Goal: Task Accomplishment & Management: Use online tool/utility

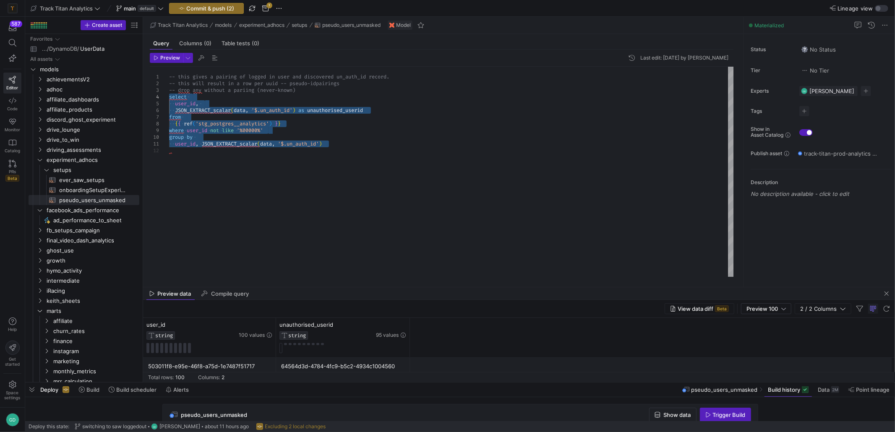
scroll to position [13, 0]
click at [334, 131] on div "-- this gives a pairing of logged in user and disc overed un_auth_id record. --…" at bounding box center [451, 172] width 565 height 210
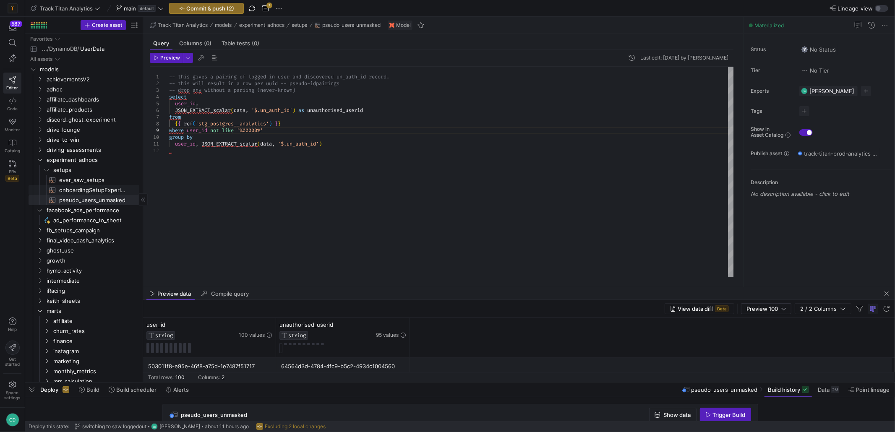
click at [88, 192] on span "onboardingSetupExperiment​​​​​​​​​​" at bounding box center [94, 190] width 70 height 10
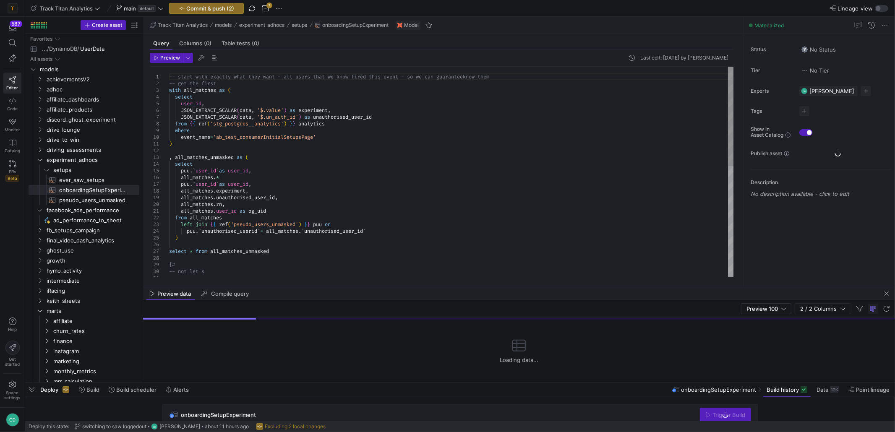
click at [273, 194] on div "-- start with exactly what they want - all users t hat we know fired this event…" at bounding box center [451, 288] width 565 height 443
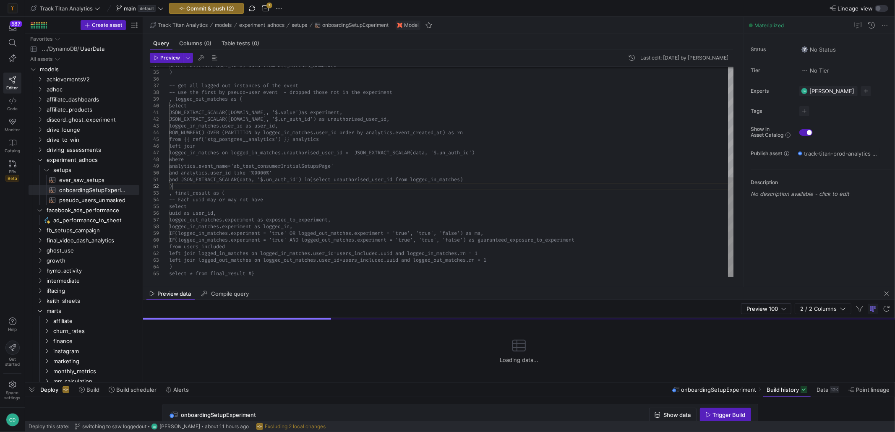
click at [332, 187] on div "select distinct user_id as uuid from all_matches _unmasked ) -- get all logged …" at bounding box center [451, 55] width 565 height 443
click at [331, 167] on div "select distinct user_id as uuid from all_matches _unmasked ) -- get all logged …" at bounding box center [451, 55] width 565 height 443
type textarea "-- start with exactly what they want - all users that we know fired this event …"
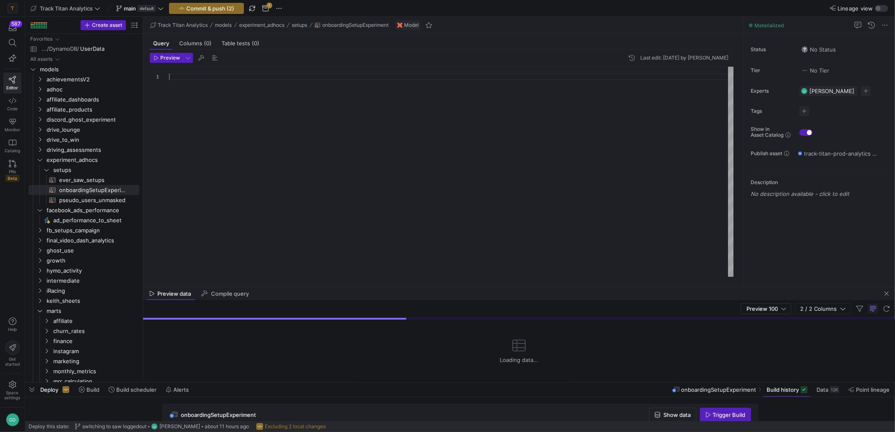
scroll to position [6, 0]
click at [246, 88] on div at bounding box center [451, 172] width 565 height 210
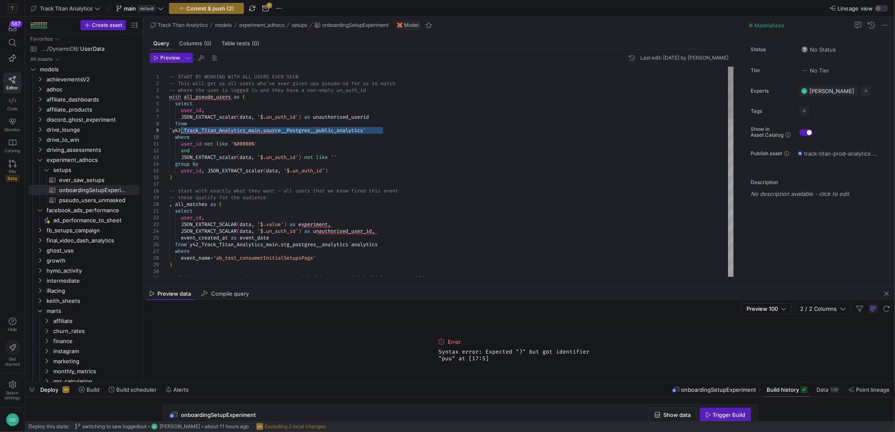
drag, startPoint x: 386, startPoint y: 132, endPoint x: 182, endPoint y: 131, distance: 203.5
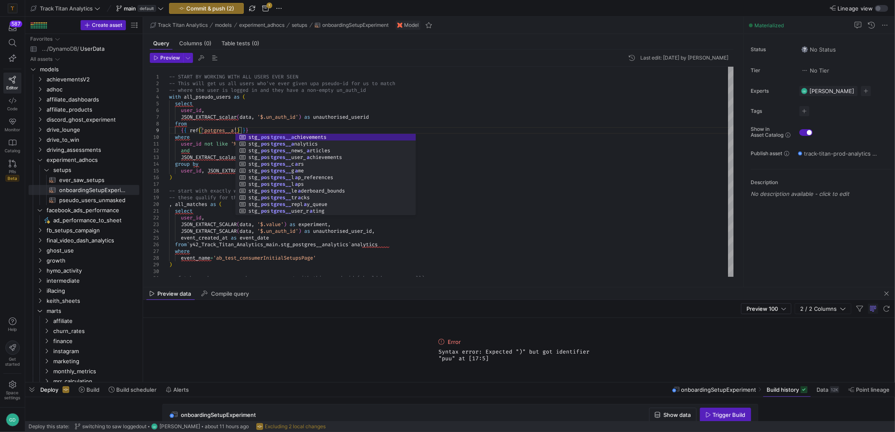
scroll to position [53, 72]
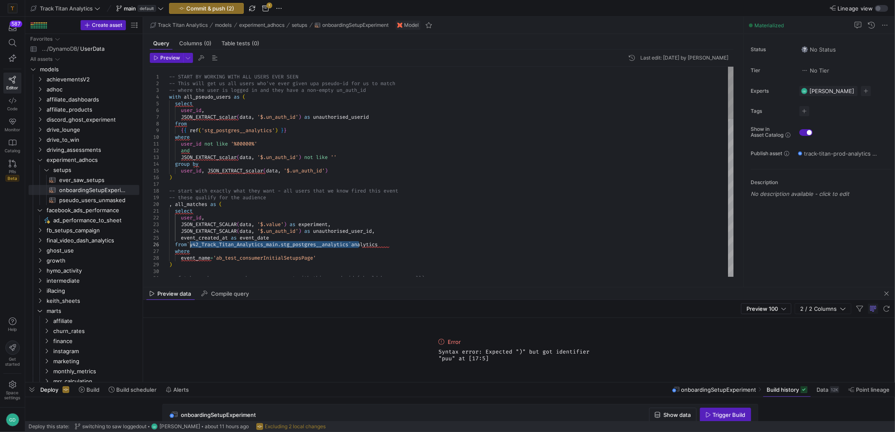
drag, startPoint x: 359, startPoint y: 245, endPoint x: 189, endPoint y: 245, distance: 170.3
drag, startPoint x: 374, startPoint y: 162, endPoint x: 265, endPoint y: 122, distance: 116.4
type textarea "user_id not like '%00000%' and JSON_EXTRACT_scalar(data, '$.un_auth_id') not li…"
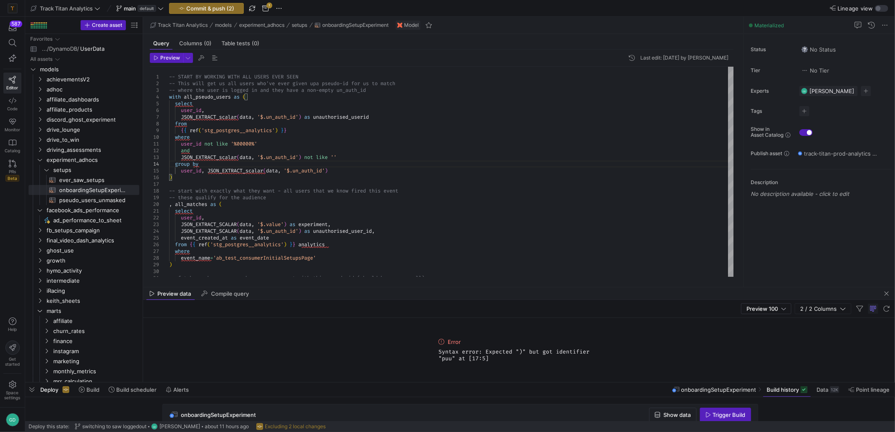
click at [170, 65] on header "Preview Last edit: [DATE] by [PERSON_NAME]" at bounding box center [442, 60] width 584 height 14
click at [167, 57] on span "Preview" at bounding box center [170, 58] width 20 height 6
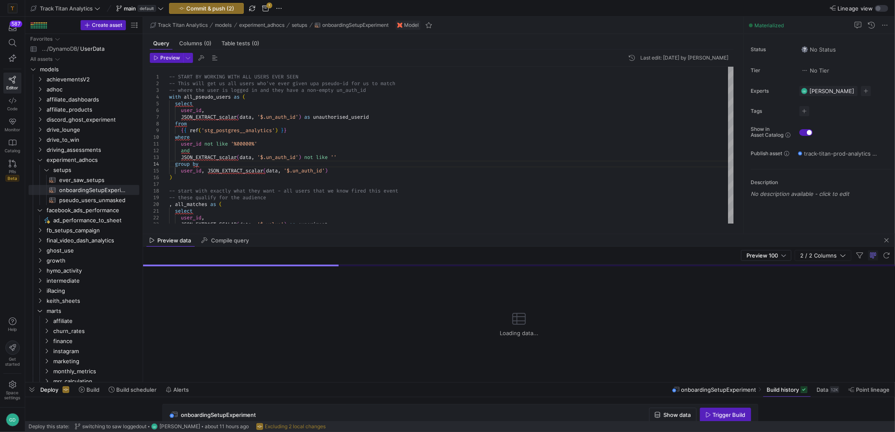
drag, startPoint x: 428, startPoint y: 287, endPoint x: 419, endPoint y: 217, distance: 69.8
click at [416, 234] on div at bounding box center [519, 234] width 752 height 0
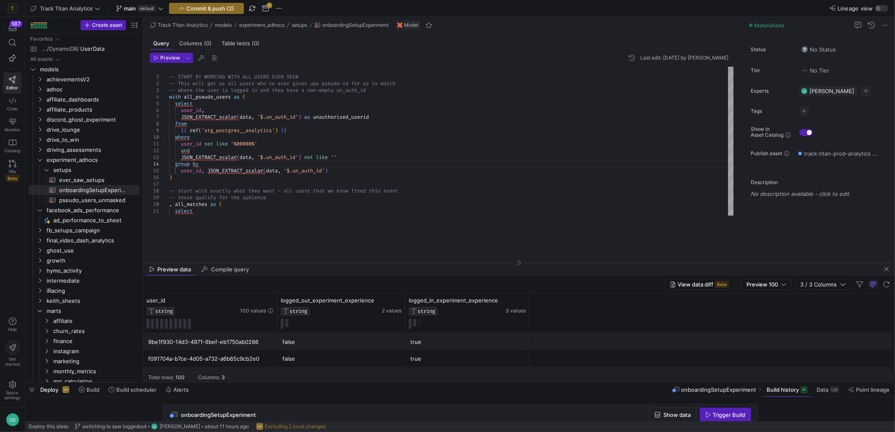
drag, startPoint x: 461, startPoint y: 226, endPoint x: 465, endPoint y: 261, distance: 35.5
click at [464, 263] on div at bounding box center [519, 263] width 752 height 0
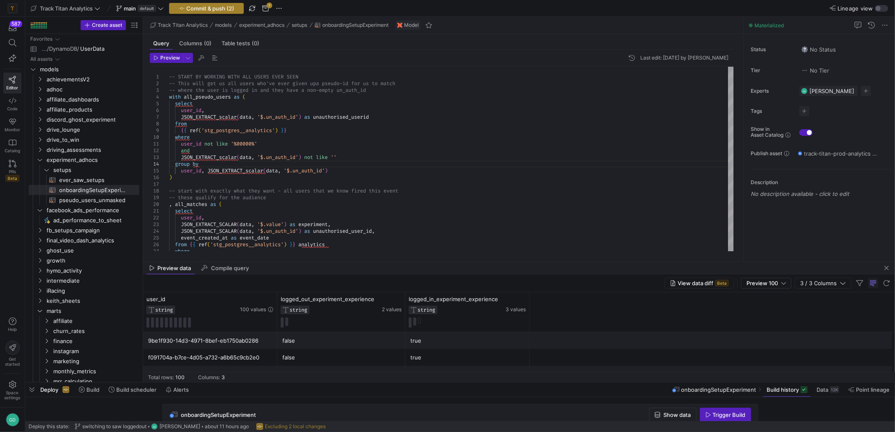
click at [231, 11] on span "Commit & push (2)" at bounding box center [210, 8] width 48 height 7
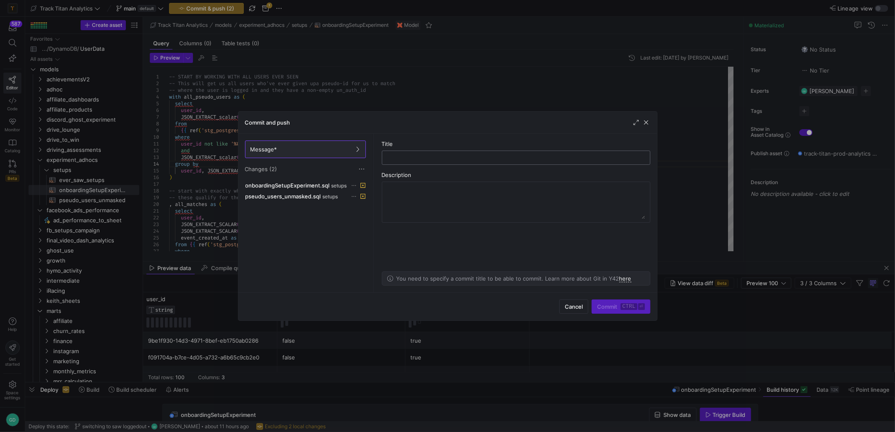
click at [401, 160] on input "text" at bounding box center [516, 157] width 254 height 7
click at [310, 198] on span "pseudo_users_unmasked.sql" at bounding box center [283, 196] width 76 height 7
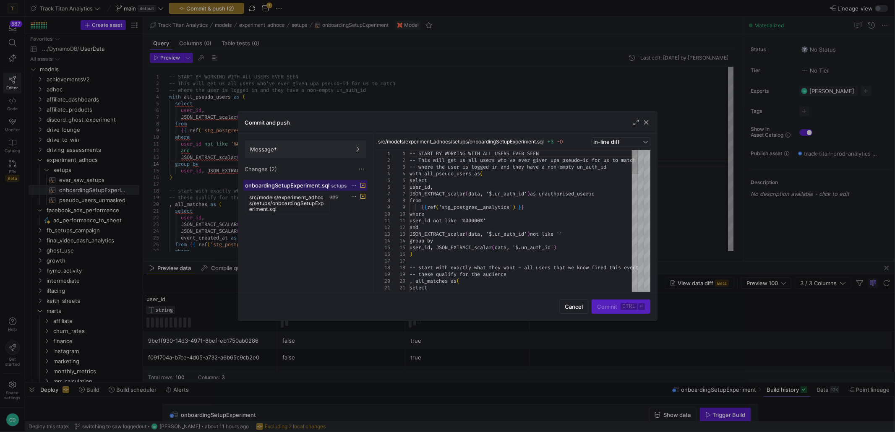
click at [315, 186] on span "onboardingSetupExperiment.sql" at bounding box center [287, 185] width 84 height 7
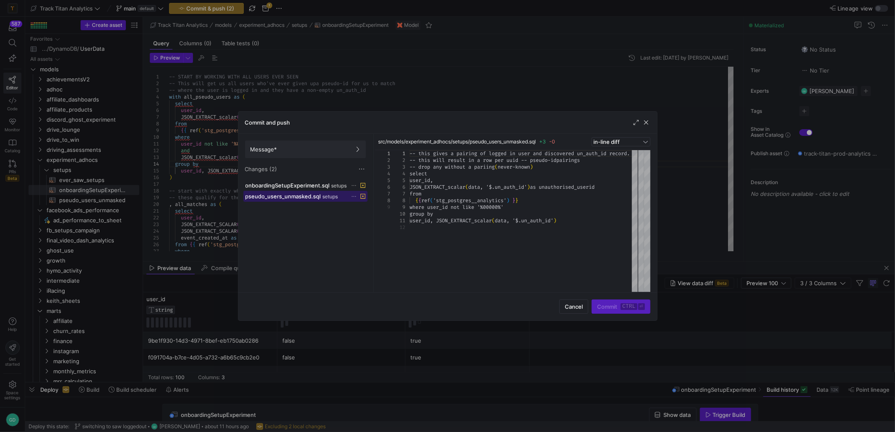
click at [334, 197] on span "setups" at bounding box center [331, 197] width 16 height 6
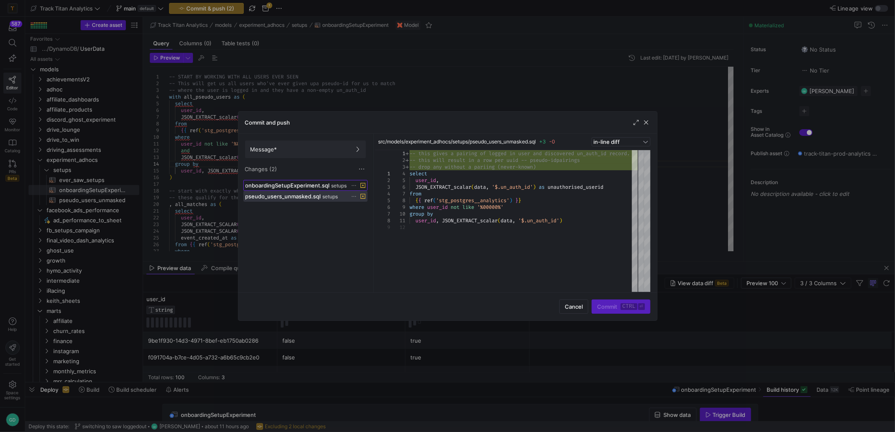
click at [326, 185] on span "onboardingSetupExperiment.sql" at bounding box center [287, 185] width 84 height 7
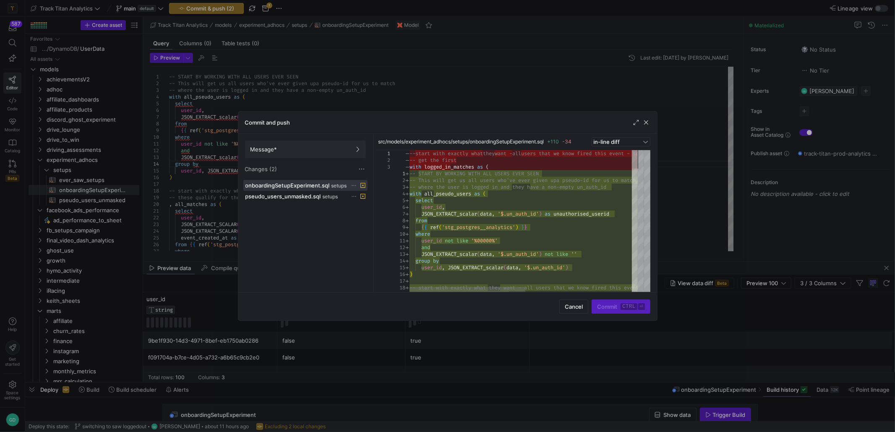
click at [306, 140] on div "Message* Changes (2)" at bounding box center [305, 157] width 134 height 46
click at [319, 143] on span at bounding box center [305, 149] width 120 height 17
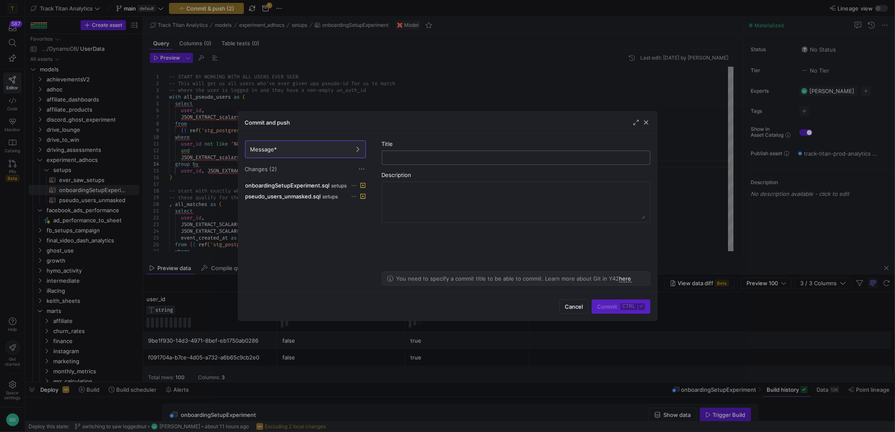
click at [428, 155] on input "text" at bounding box center [516, 157] width 254 height 7
type input "amendment to pseudo users and onboardingSetupExperiment"
click at [601, 303] on span "Commit ctrl ⏎" at bounding box center [620, 306] width 47 height 7
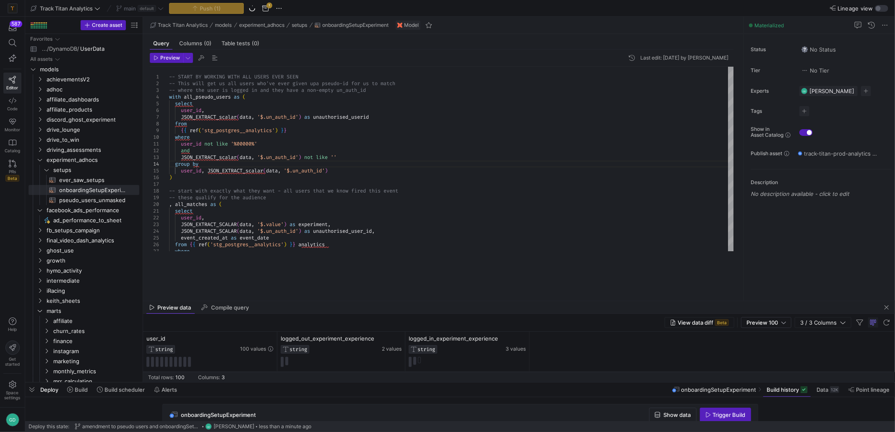
drag, startPoint x: 498, startPoint y: 262, endPoint x: 500, endPoint y: 300, distance: 38.2
click at [500, 302] on as-split "Track Titan Analytics models experiment_adhocs setups onboardingSetupExperiment…" at bounding box center [519, 199] width 752 height 365
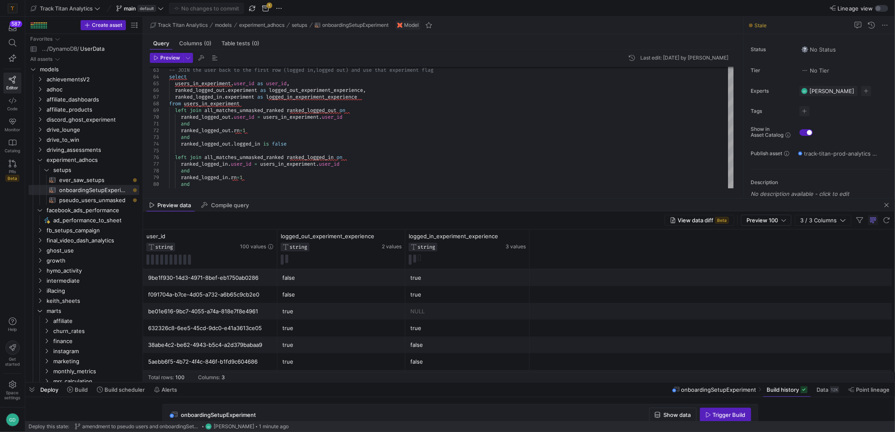
drag, startPoint x: 618, startPoint y: 301, endPoint x: 616, endPoint y: 205, distance: 96.1
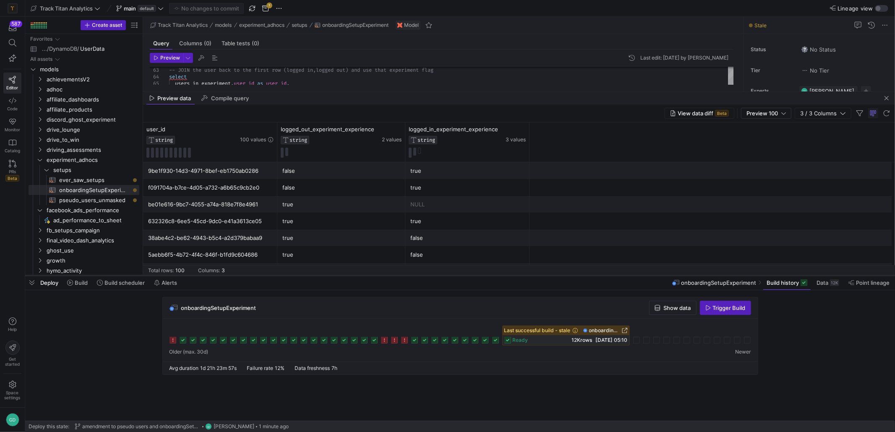
drag, startPoint x: 604, startPoint y: 382, endPoint x: 613, endPoint y: 275, distance: 107.4
click at [613, 275] on div at bounding box center [460, 275] width 870 height 3
click at [713, 309] on span "Trigger Build" at bounding box center [729, 308] width 33 height 7
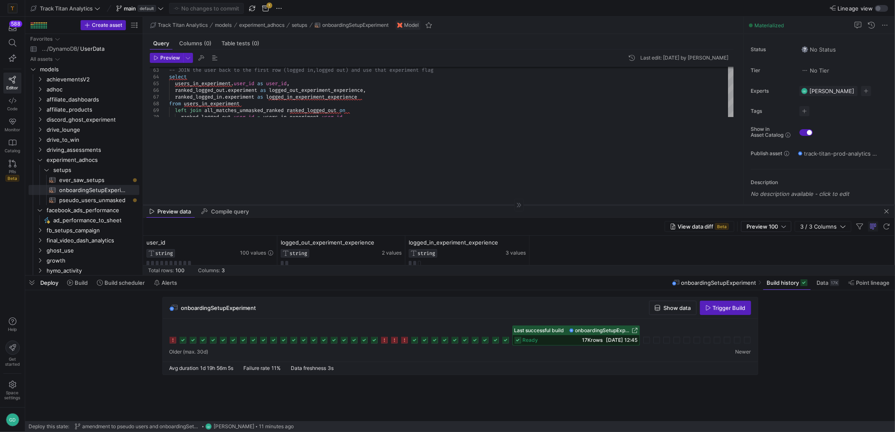
drag, startPoint x: 514, startPoint y: 91, endPoint x: 522, endPoint y: 204, distance: 113.2
click at [524, 205] on div at bounding box center [519, 205] width 752 height 0
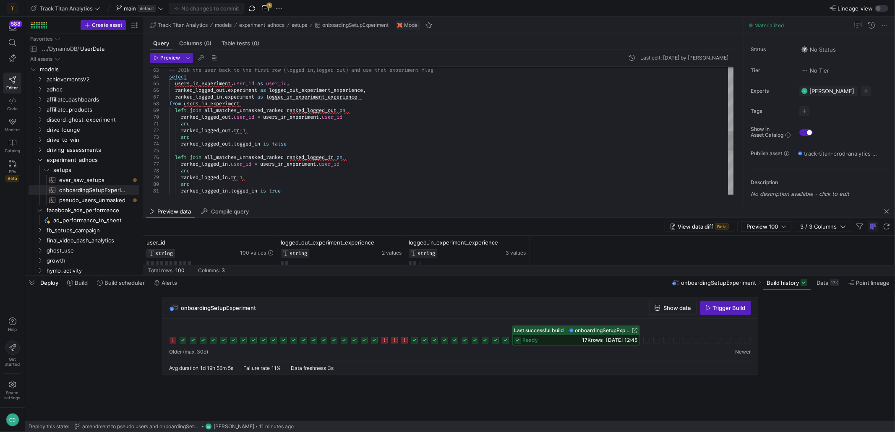
click at [426, 176] on div "from users_in_experiment left join all_matches_unmasked_ranked ranked_logged_ou…" at bounding box center [451, 63] width 565 height 839
click at [728, 306] on span "Trigger Build" at bounding box center [729, 308] width 33 height 7
click at [383, 96] on div "from users_in_experiment left join all_matches_unmasked_ranked ranked_logged_ou…" at bounding box center [451, 63] width 565 height 839
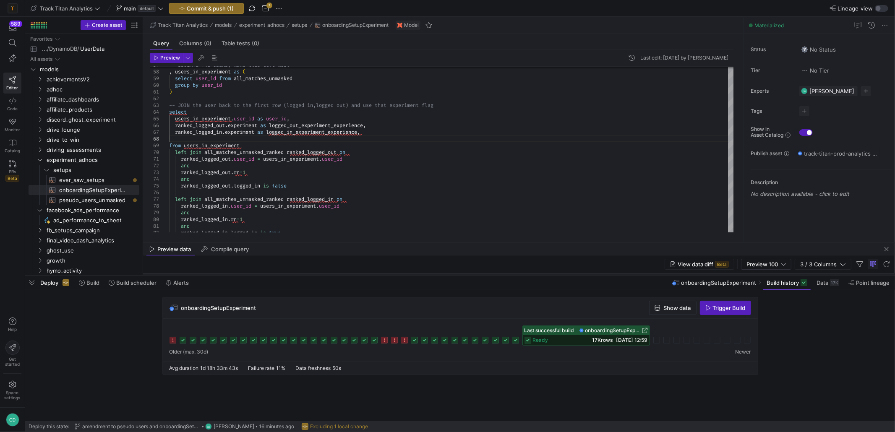
drag, startPoint x: 477, startPoint y: 205, endPoint x: 470, endPoint y: 243, distance: 38.4
click at [470, 243] on as-split "Track Titan Analytics models experiment_adhocs setups onboardingSetupExperiment…" at bounding box center [519, 146] width 752 height 258
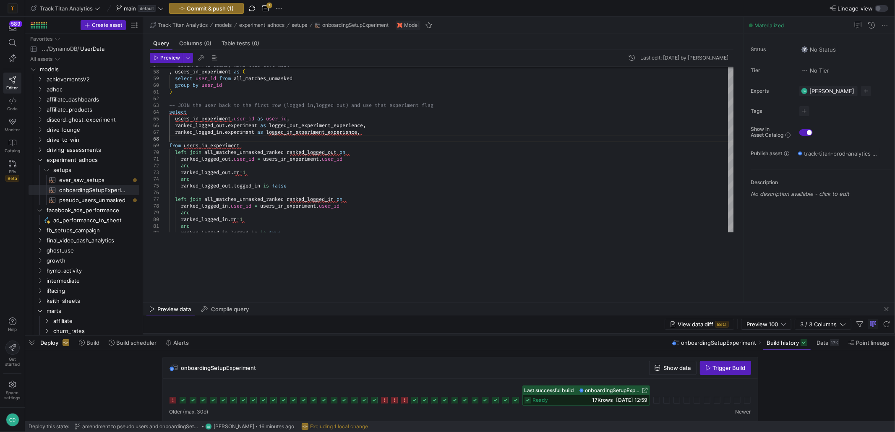
drag, startPoint x: 467, startPoint y: 276, endPoint x: 461, endPoint y: 325, distance: 49.1
click at [463, 337] on div at bounding box center [460, 335] width 870 height 3
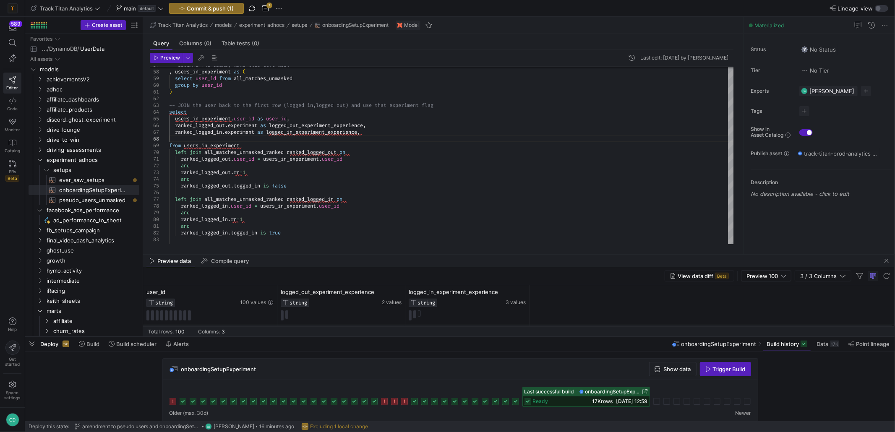
drag, startPoint x: 457, startPoint y: 304, endPoint x: 454, endPoint y: 254, distance: 49.6
click at [454, 254] on div at bounding box center [519, 254] width 752 height 0
click at [384, 139] on div "-- JOIN the user back to the first row (logged in, logged out) and use that exp…" at bounding box center [451, 102] width 565 height 846
click at [378, 130] on div "-- JOIN the user back to the first row (logged in, logged out) and use that exp…" at bounding box center [451, 102] width 565 height 846
click at [429, 147] on div "-- JOIN the user back to the first row (logged in, logged out) and use that exp…" at bounding box center [451, 102] width 565 height 846
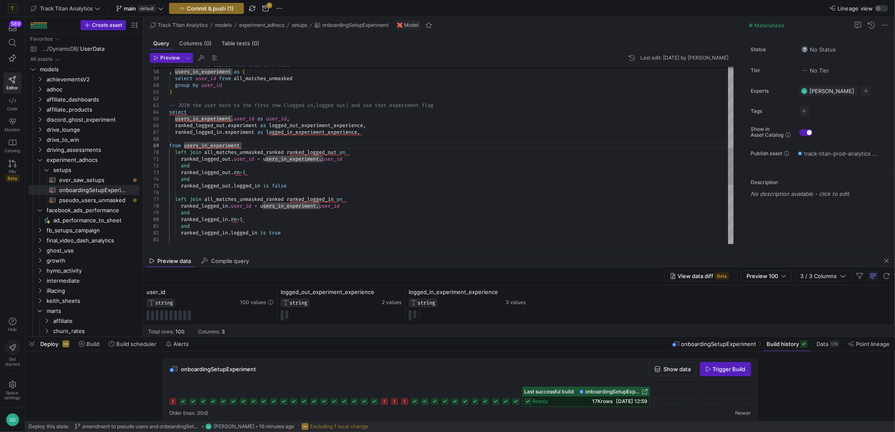
click at [376, 136] on div "-- JOIN the user back to the first row (logged in, logged out) and use that exp…" at bounding box center [451, 102] width 565 height 846
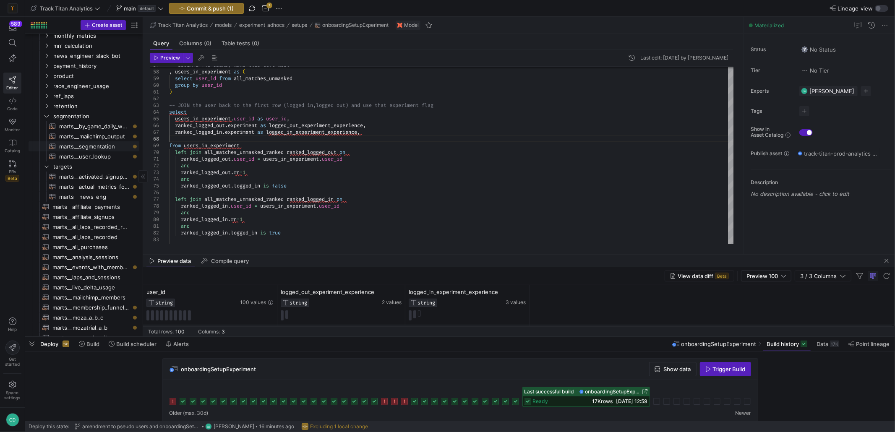
click at [89, 146] on span "marts__segmentation​​​​​​​​​​" at bounding box center [94, 147] width 70 height 10
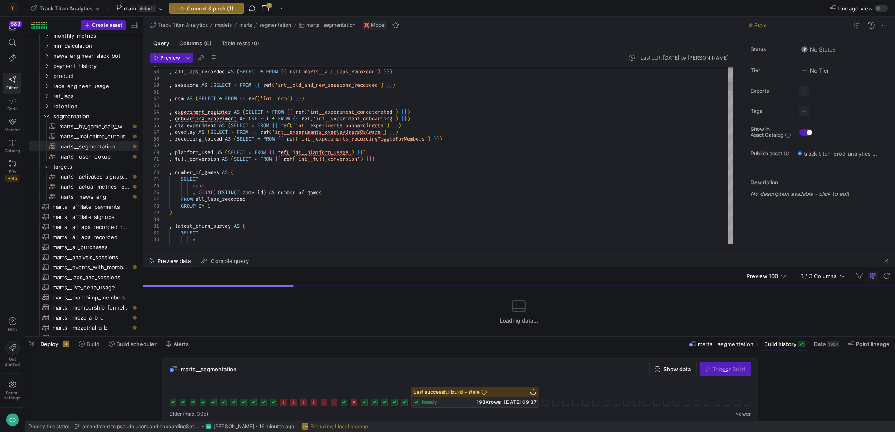
type textarea ", full_conversion AS (SELECT * FROM {{ ref('int__full_conversion') }}) , number…"
type textarea "e"
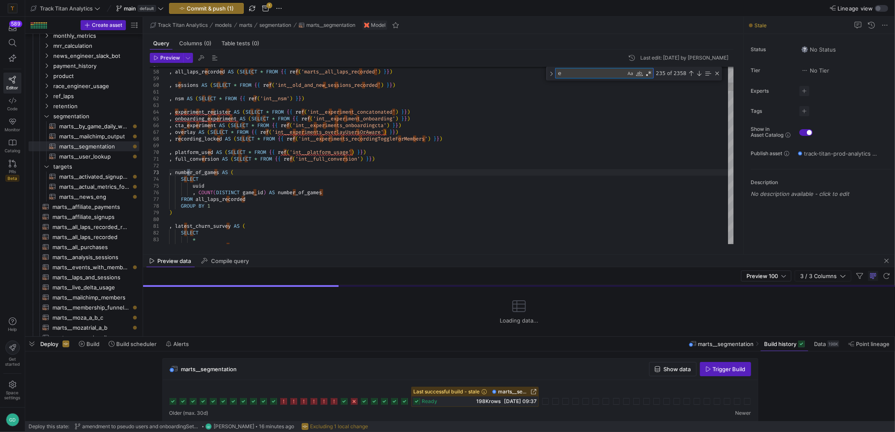
type textarea ", user_device_type.traffic_source_source , user_device_type.referred_a_user , u…"
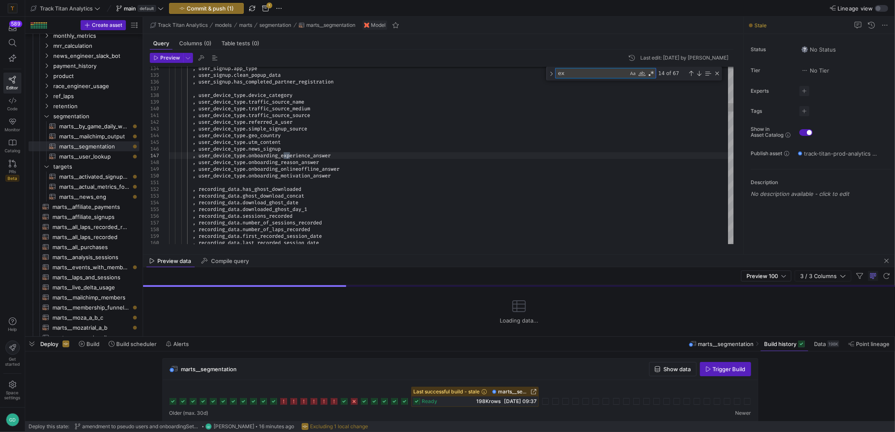
type textarea "exp"
type textarea ", full_conversion AS (SELECT * FROM {{ ref('int__full_conversion') }}) , number…"
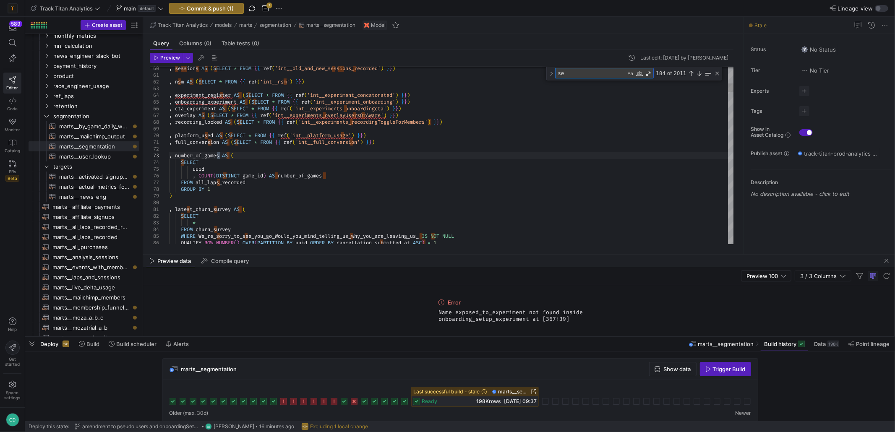
type textarea "set"
type textarea ", extra_analytics.accessed_leaderboard_at , extra_analytics.accessed_leaderboar…"
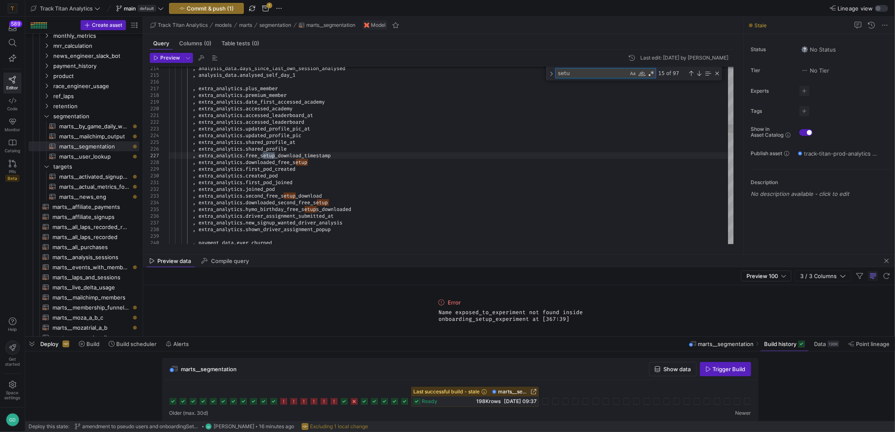
type textarea "setup"
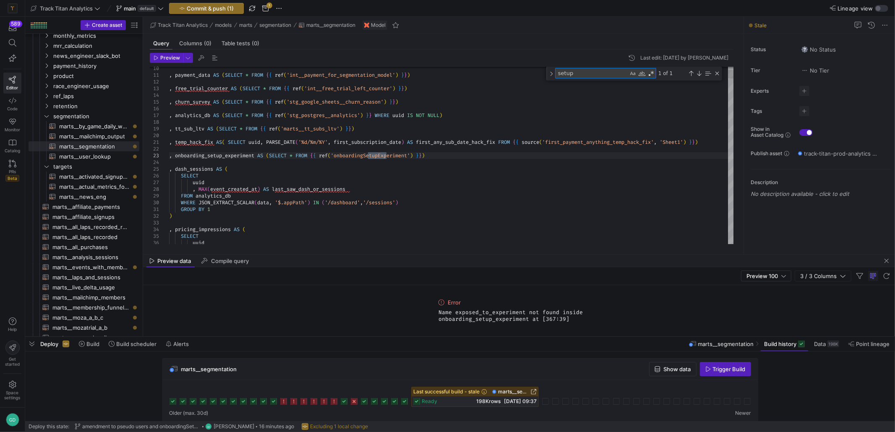
type textarea ", temp_hack_fix AS( SELECT uuid, PARSE_DATE('%d/%m/%Y', first_subscription_date…"
type textarea "onboarding_setup_experiment"
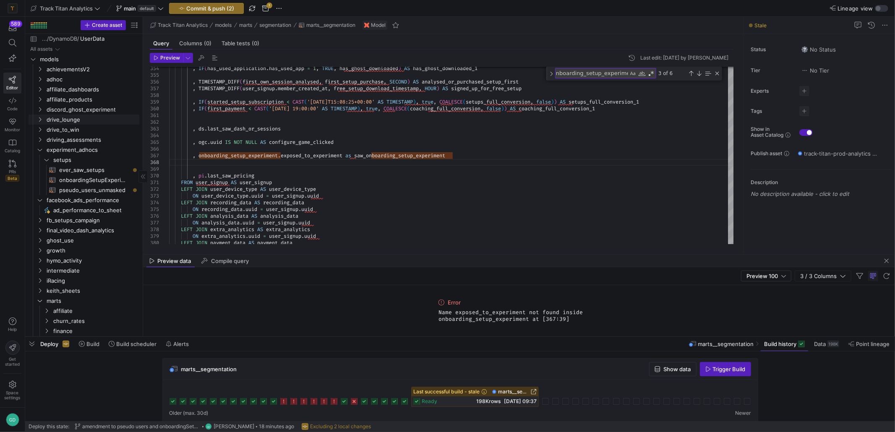
scroll to position [0, 0]
click at [101, 190] on span "onboardingSetupExperiment​​​​​​​​​​" at bounding box center [94, 190] width 70 height 10
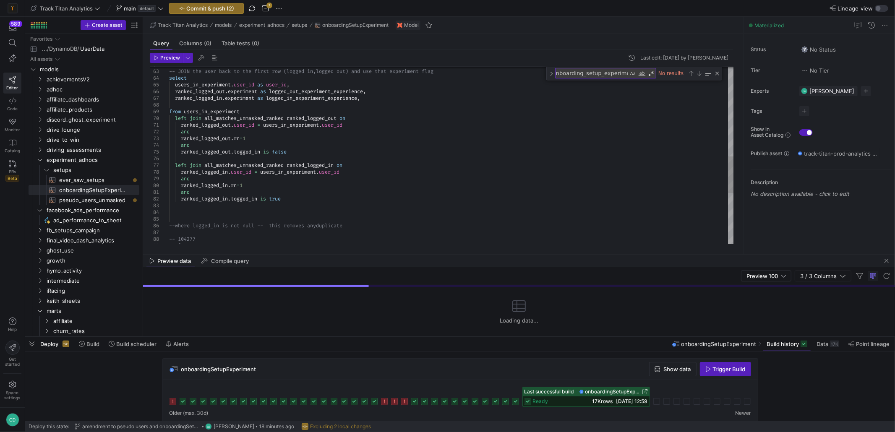
click at [371, 99] on div "-- { --where logged_in is not null -- this removes any duplicate -- 104277 rank…" at bounding box center [451, 61] width 565 height 860
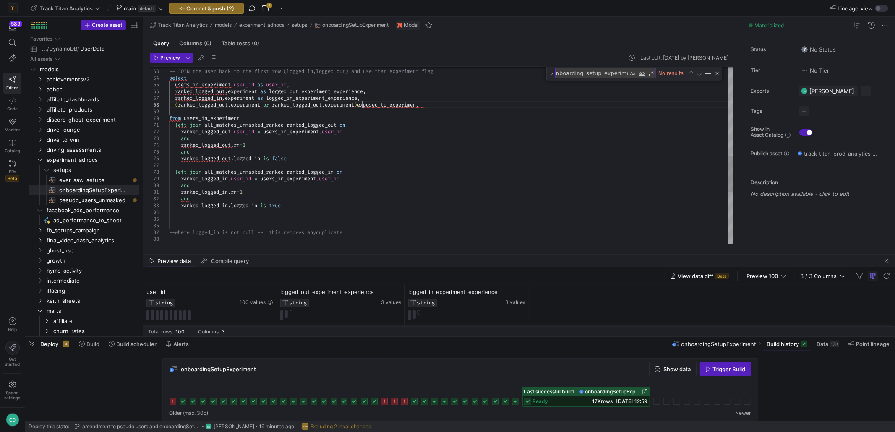
scroll to position [47, 193]
click at [204, 93] on div "--where logged_in is not null -- this removes any duplicate -- 104277 ranked_lo…" at bounding box center [451, 64] width 565 height 866
click at [202, 99] on div "--where logged_in is not null -- this removes any duplicate -- 104277 ranked_lo…" at bounding box center [451, 64] width 565 height 866
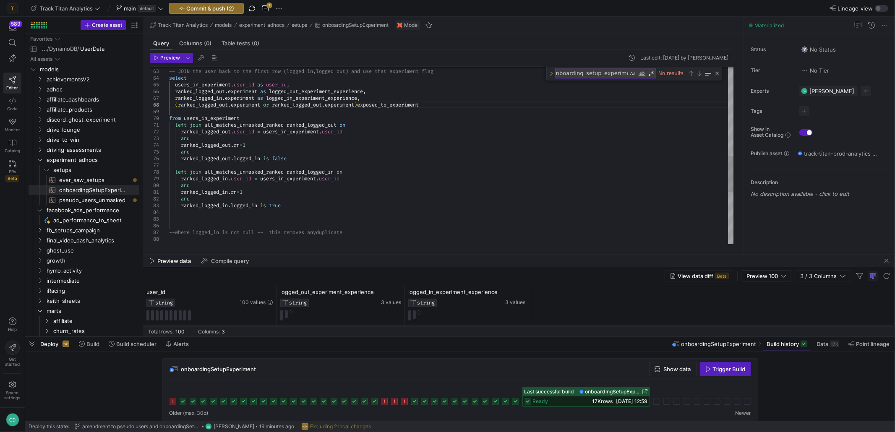
click at [303, 105] on div "--where logged_in is not null -- this removes any duplicate -- 104277 ranked_lo…" at bounding box center [451, 64] width 565 height 866
click at [309, 107] on div "--where logged_in is not null -- this removes any duplicate -- 104277 ranked_lo…" at bounding box center [451, 64] width 565 height 866
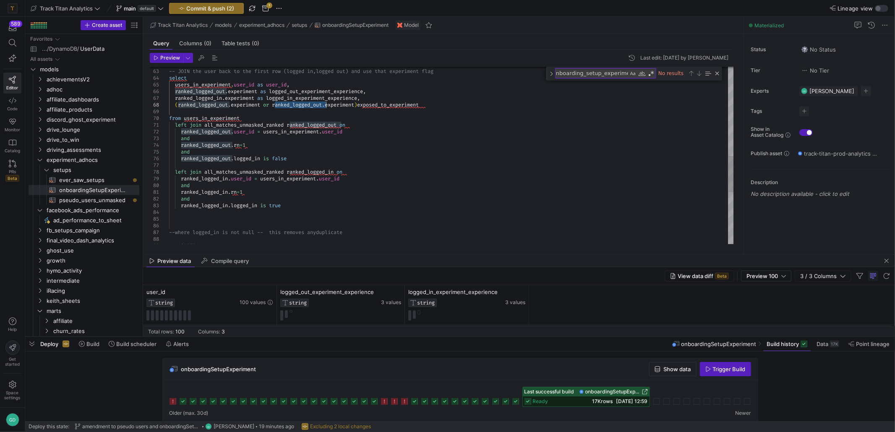
click at [309, 107] on div "--where logged_in is not null -- this removes any duplicate -- 104277 ranked_lo…" at bounding box center [451, 64] width 565 height 866
click at [362, 107] on div "--where logged_in is not null -- this removes any duplicate -- 104277 ranked_lo…" at bounding box center [451, 64] width 565 height 866
click at [465, 102] on div "--where logged_in is not null -- this removes any duplicate -- 104277 ranked_lo…" at bounding box center [451, 64] width 565 height 866
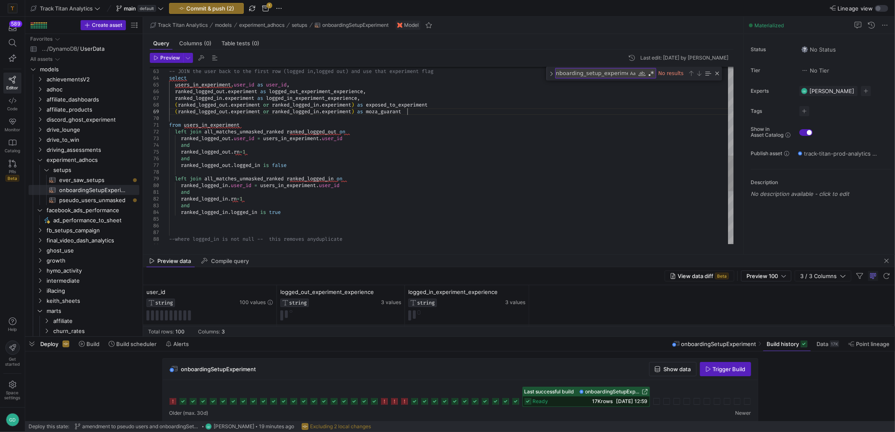
scroll to position [53, 243]
click at [262, 112] on div "--where logged_in is not null -- this removes any duplicate ranked_logged_in . …" at bounding box center [451, 67] width 565 height 873
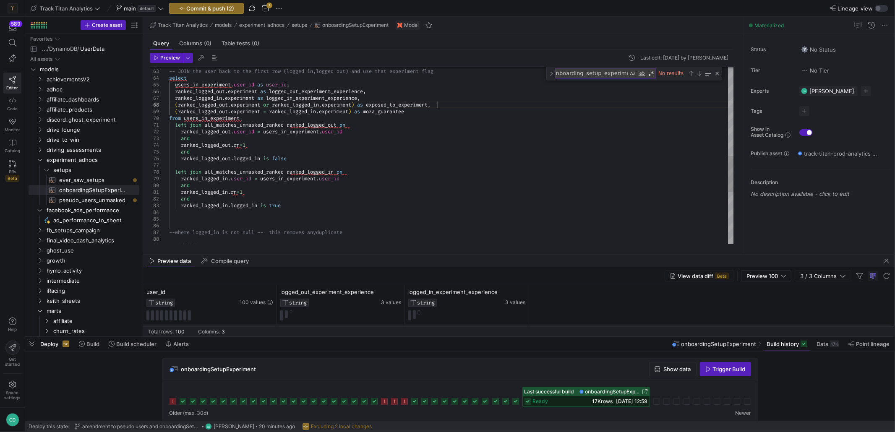
scroll to position [53, 267]
click at [158, 58] on icon "button" at bounding box center [156, 57] width 5 height 5
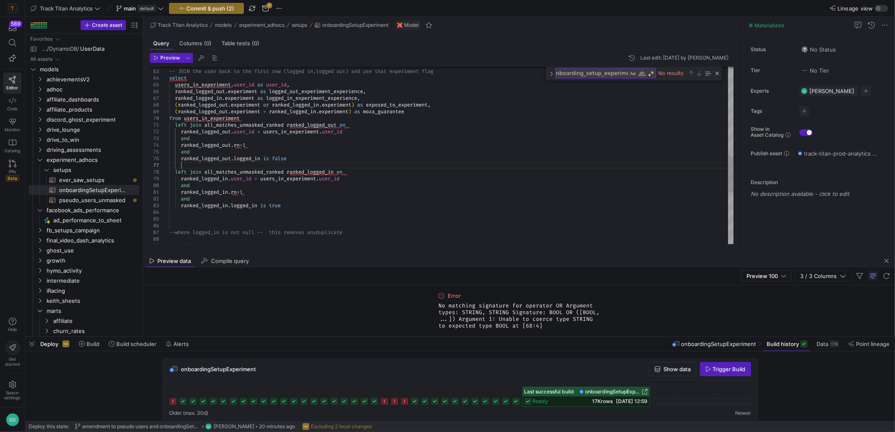
click at [311, 169] on div "--where logged_in is not null -- this removes any duplicate ranked_logged_in . …" at bounding box center [451, 64] width 565 height 866
click at [266, 105] on div "--where logged_in is not null -- this removes any duplicate ranked_logged_in . …" at bounding box center [451, 64] width 565 height 866
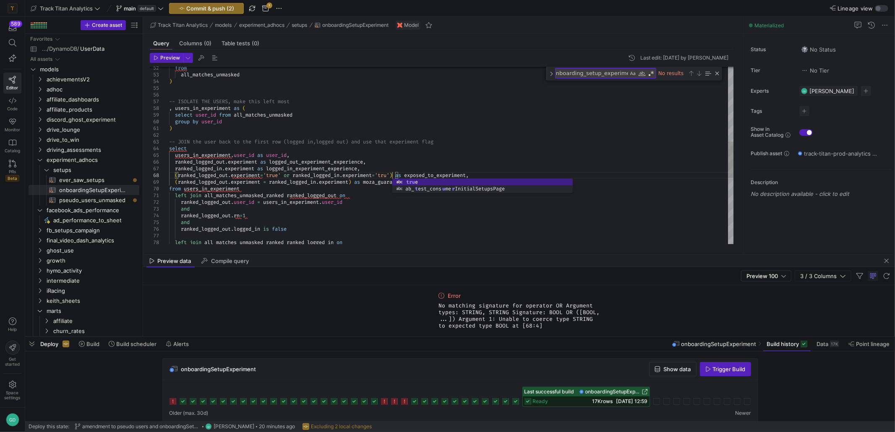
scroll to position [53, 226]
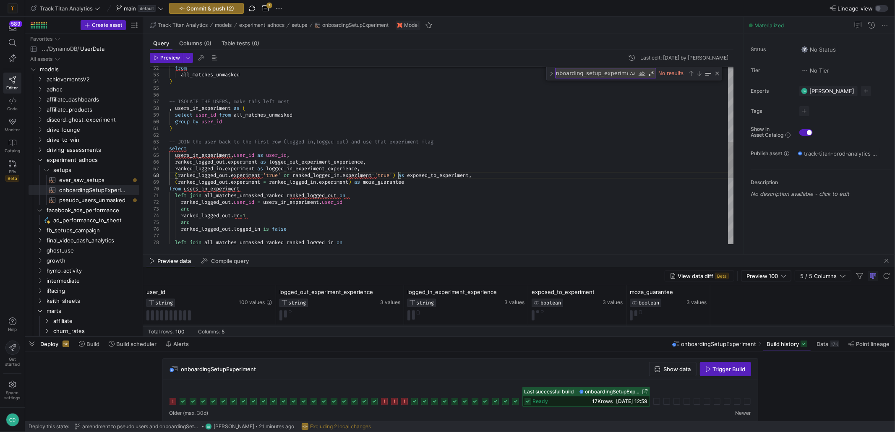
click at [367, 170] on div "from all_matches_unmasked ) -- ISOLATE THE USERS, make this left most , users_i…" at bounding box center [451, 135] width 565 height 866
type textarea ") -- JOIN the user back to the first row (logged in, logged out) and use that e…"
click at [216, 10] on span "Commit & push (2)" at bounding box center [210, 8] width 48 height 7
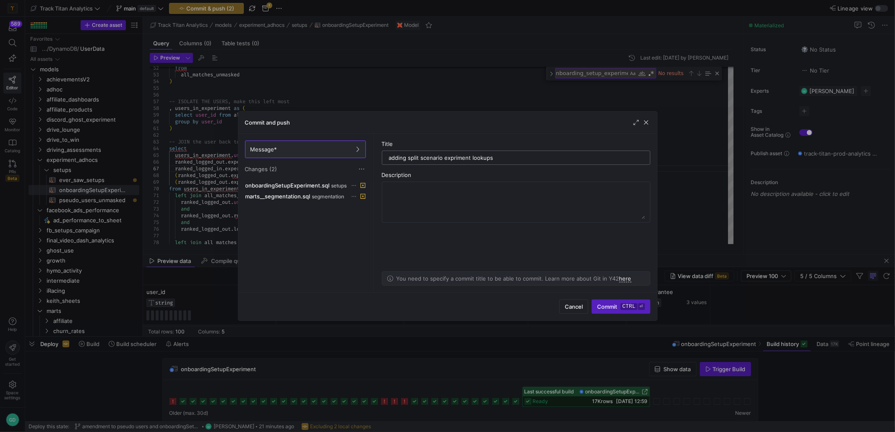
type input "adding split scenario expriment lookups"
click at [633, 303] on kbd "ctrl" at bounding box center [628, 306] width 16 height 7
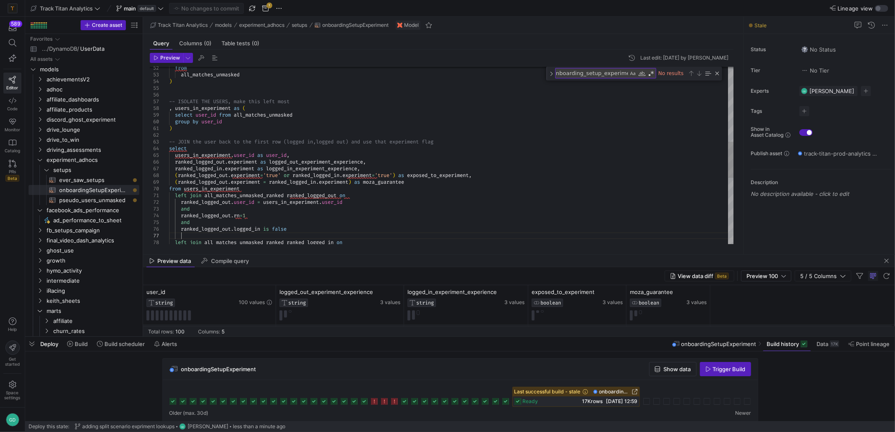
scroll to position [53, 183]
click at [351, 233] on div "from all_matches_unmasked ) -- ISOLATE THE USERS, make this left most , users_i…" at bounding box center [451, 135] width 565 height 866
click at [709, 368] on icon "button" at bounding box center [708, 369] width 6 height 6
click at [564, 159] on div "from all_matches_unmasked ) -- ISOLATE THE USERS, make this left most , users_i…" at bounding box center [451, 135] width 565 height 866
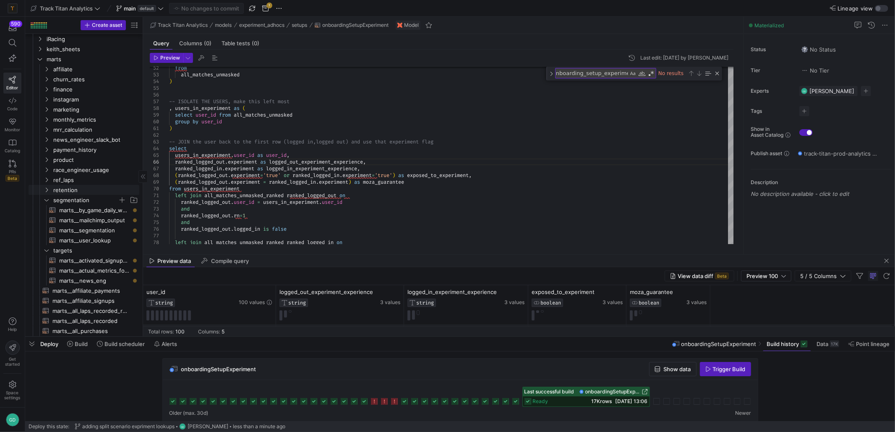
scroll to position [252, 0]
click at [86, 229] on span "marts__segmentation​​​​​​​​​​" at bounding box center [94, 231] width 70 height 10
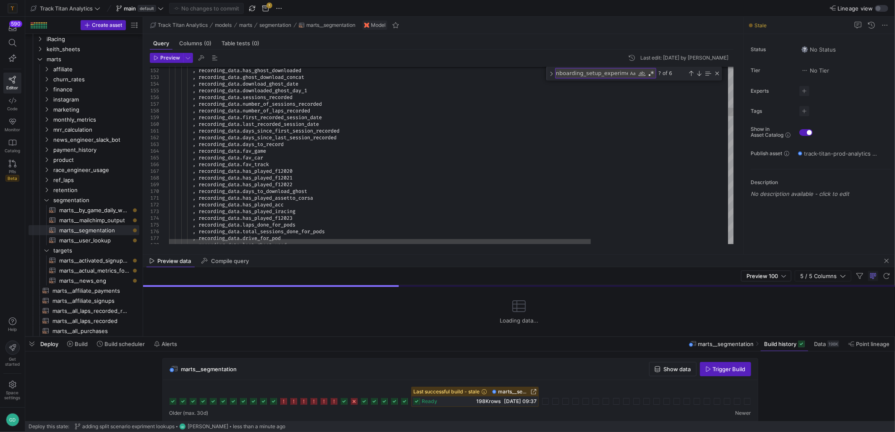
type textarea ", recording_data.days_since_first_session_recorded , recording_data.days_since_…"
type textarea "se"
type textarea ", recording_data.has_played_assetto_corsa , recording_data.has_played_acc , rec…"
type textarea "setu"
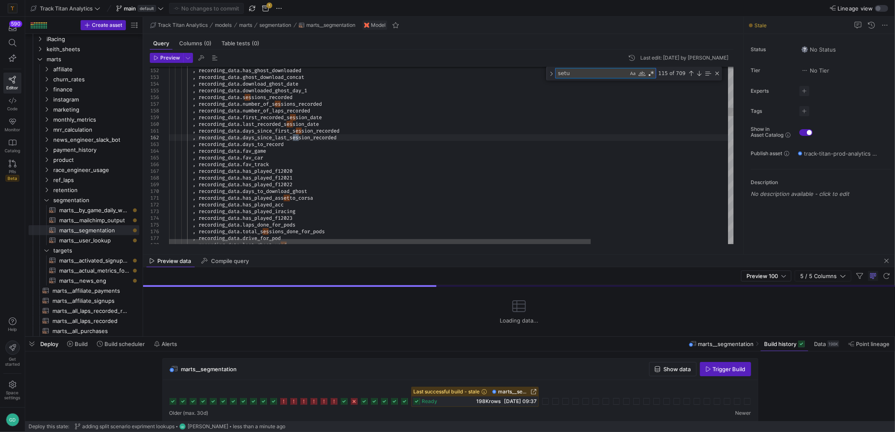
type textarea ", extra_analytics.accessed_leaderboard_at , extra_analytics.accessed_leaderboar…"
type textarea "setup"
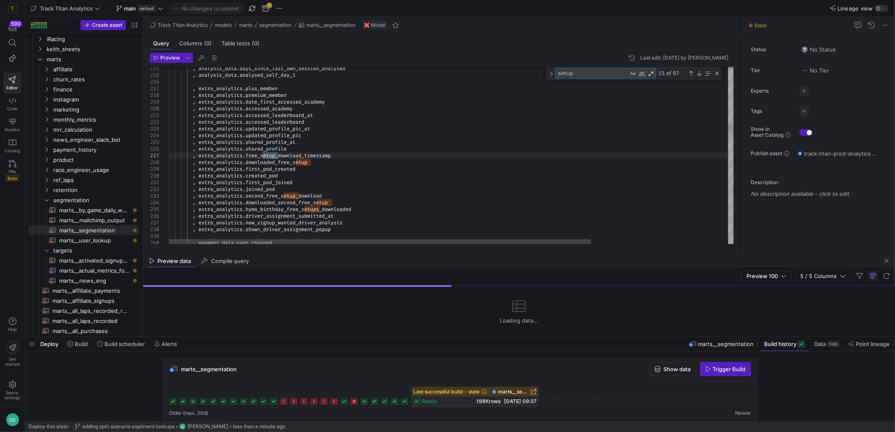
type textarea ", temp_hack_fix AS( SELECT uuid, PARSE_DATE('%d/%m/%Y', first_subscription_date…"
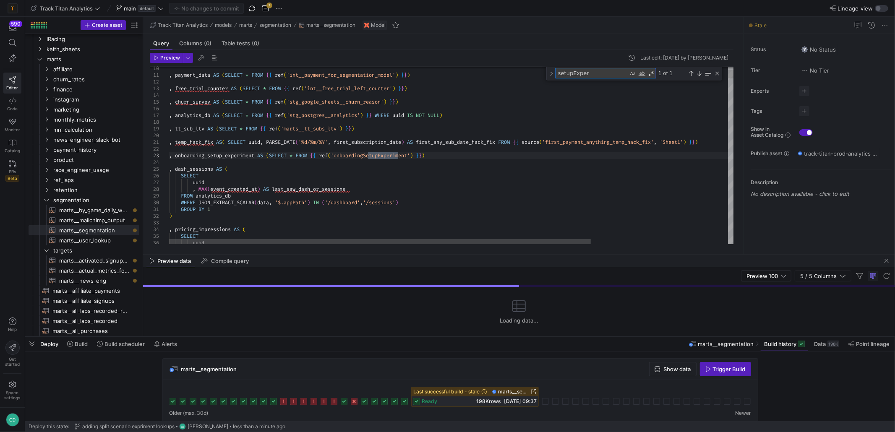
type textarea "setupExper"
click at [610, 73] on textarea "setupExper" at bounding box center [591, 73] width 73 height 10
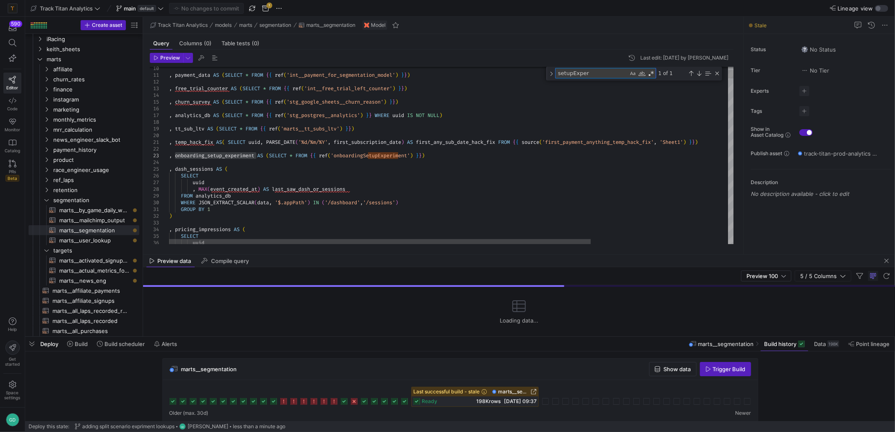
click at [610, 73] on textarea "setupExper" at bounding box center [591, 73] width 73 height 10
paste textarea "onboarding_setup_experiment"
type textarea ", ds.last_saw_dash_or_sessions , ogc.uuid IS NOT NULL AS configure_game_clicked…"
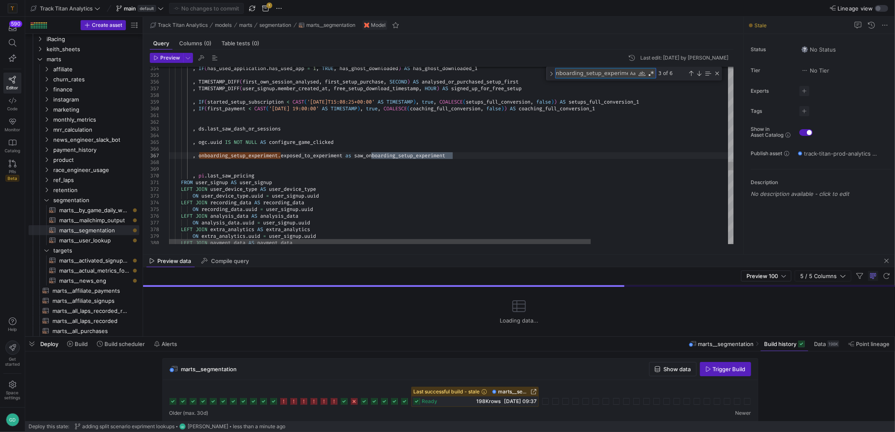
type textarea "onboarding_setup_experiment"
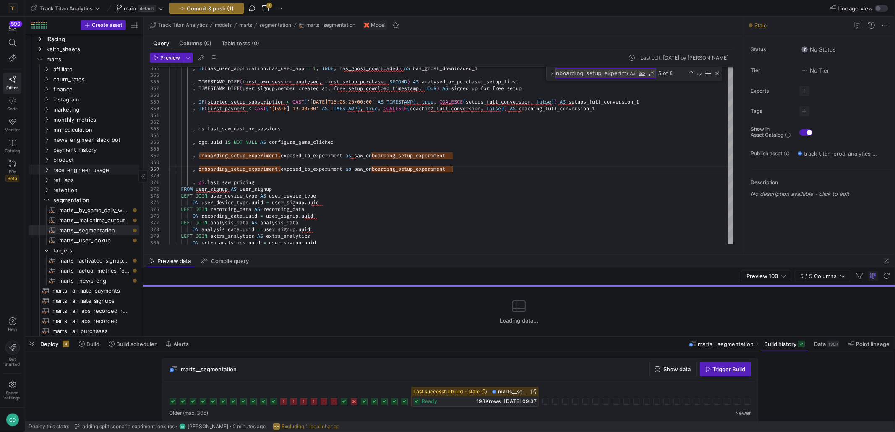
scroll to position [0, 0]
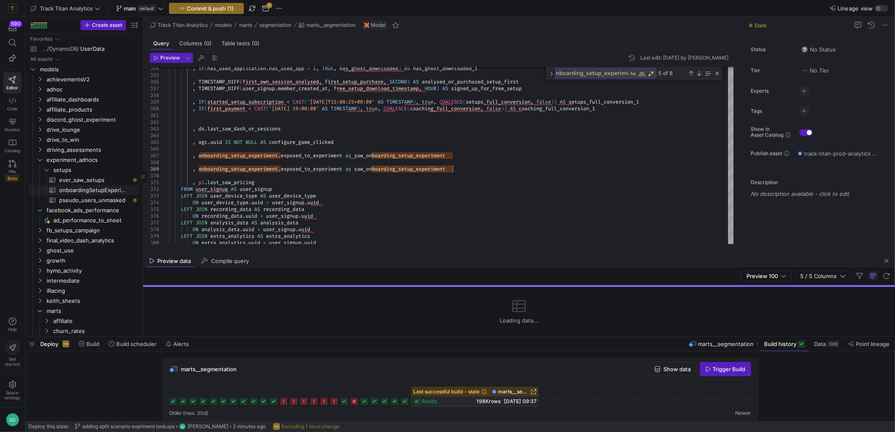
click at [103, 190] on span "onboardingSetupExperiment​​​​​​​​​​" at bounding box center [94, 190] width 70 height 10
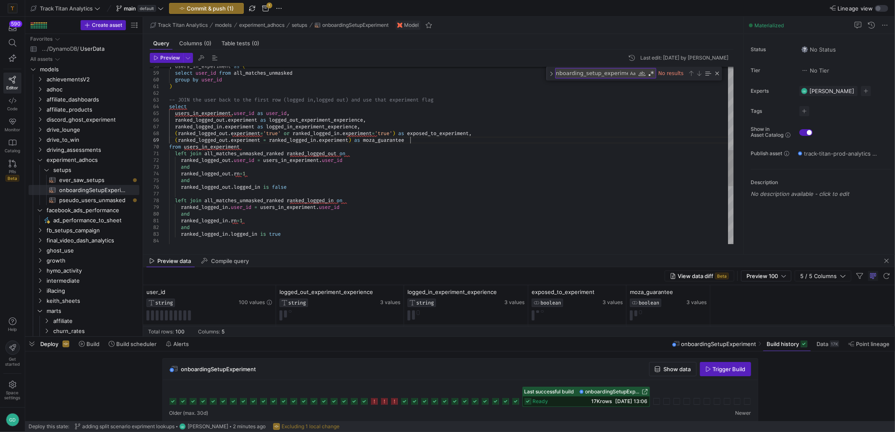
scroll to position [47, 0]
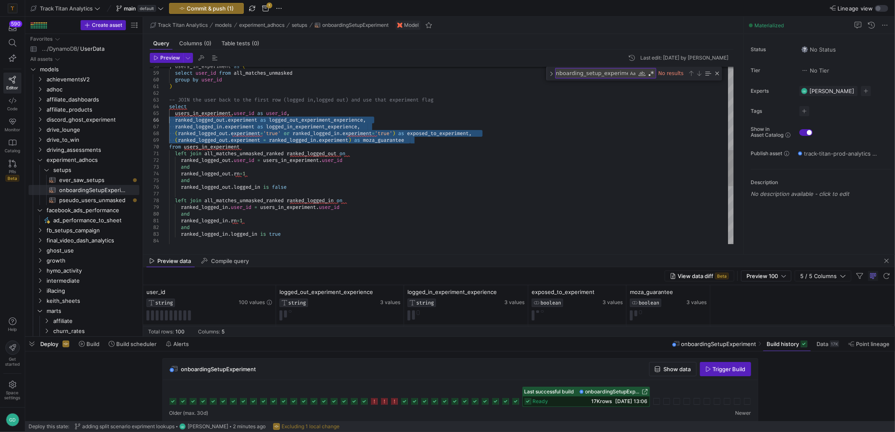
drag, startPoint x: 423, startPoint y: 143, endPoint x: 115, endPoint y: 120, distance: 309.2
click at [169, 120] on div "ranked_logged_in . user_id = users_in_experiment . user_id and ranked_logged_in…" at bounding box center [451, 93] width 565 height 866
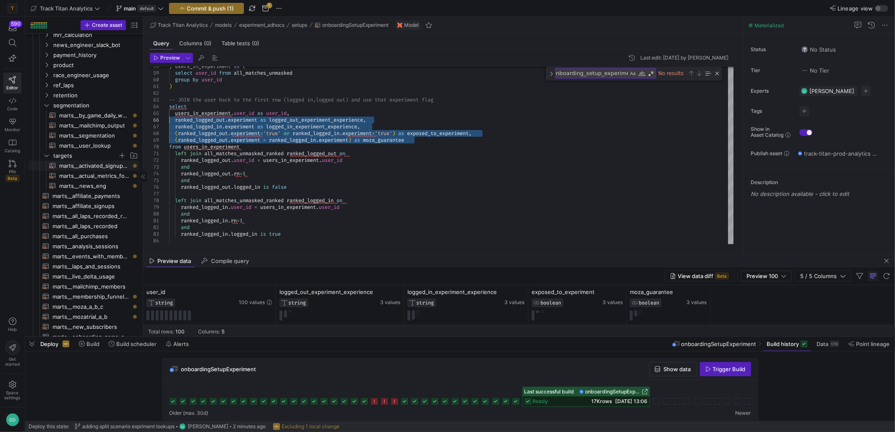
scroll to position [336, 0]
click at [98, 147] on span "marts__segmentation​​​​​​​​​​" at bounding box center [94, 147] width 70 height 10
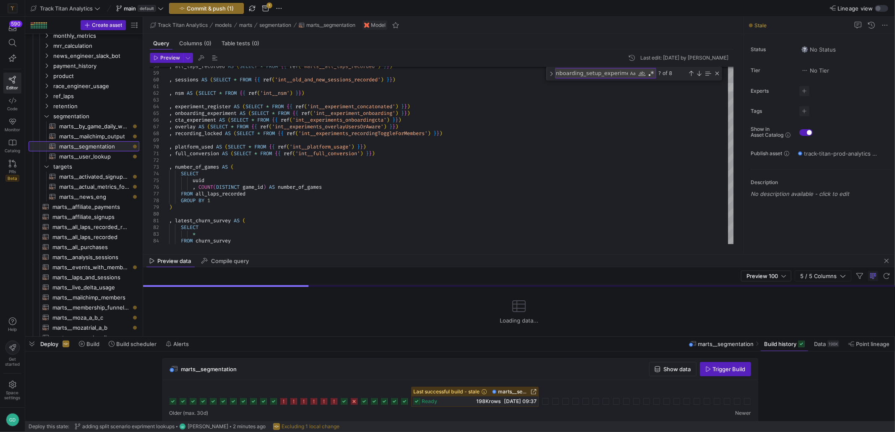
click at [731, 87] on div at bounding box center [731, 87] width 6 height 8
click at [590, 74] on textarea "onboarding_setup_experiment" at bounding box center [591, 73] width 73 height 10
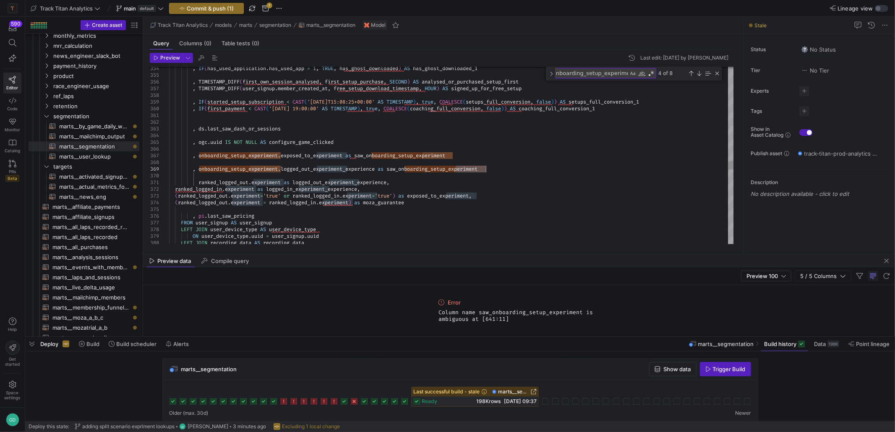
drag, startPoint x: 454, startPoint y: 169, endPoint x: 485, endPoint y: 170, distance: 30.7
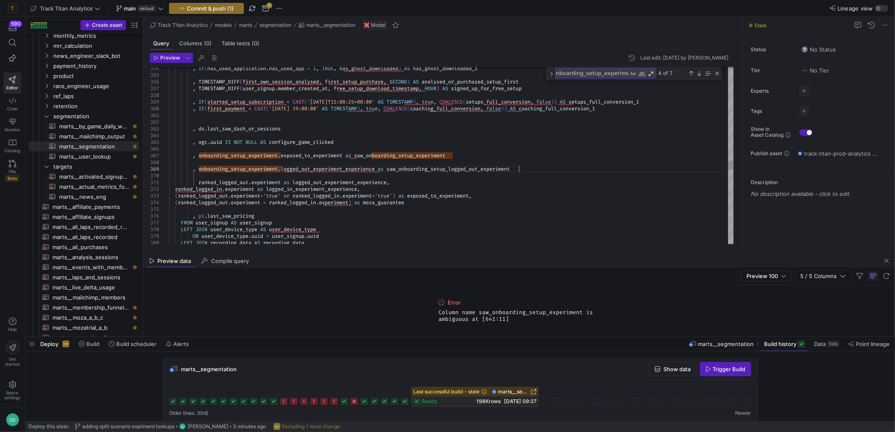
scroll to position [60, 23]
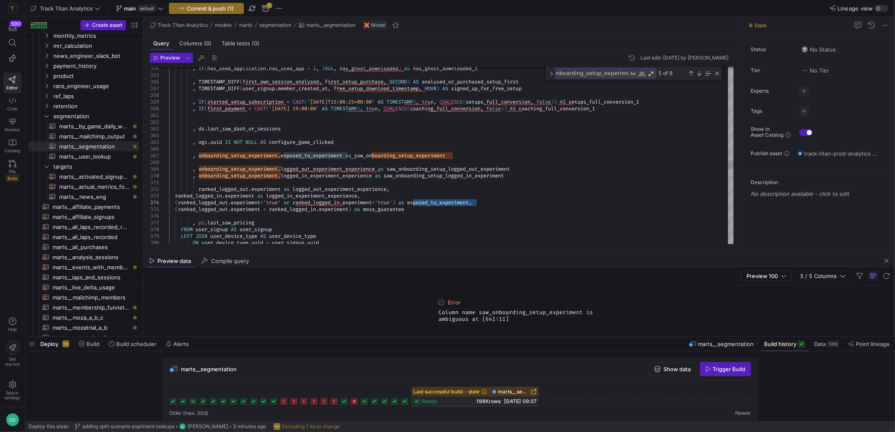
drag, startPoint x: 415, startPoint y: 151, endPoint x: 418, endPoint y: 159, distance: 8.0
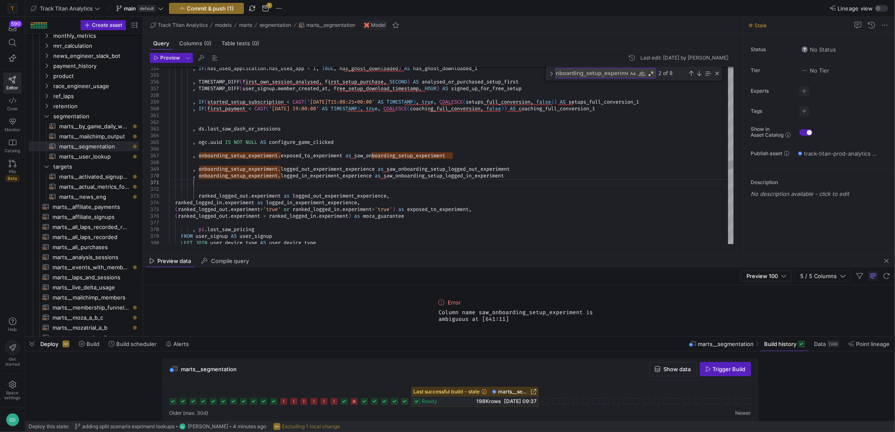
scroll to position [6, 23]
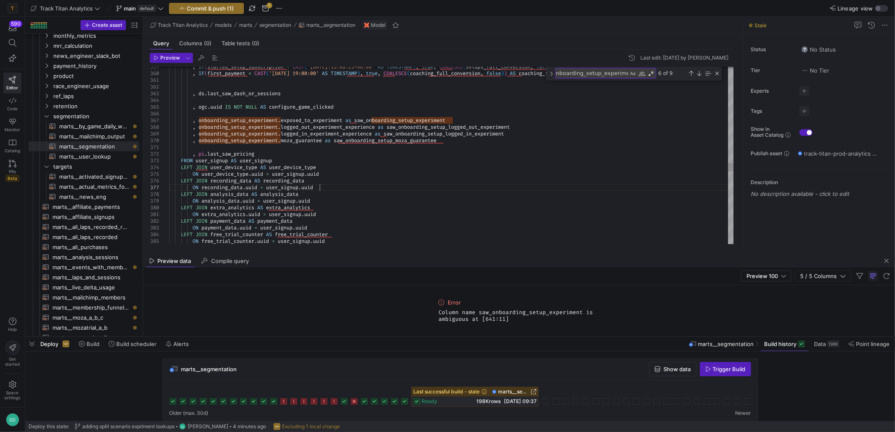
type textarea ", pi.last_saw_pricing FROM user_signup AS user_signup LEFT JOIN user_device_typ…"
click at [169, 57] on span "Preview" at bounding box center [170, 58] width 20 height 6
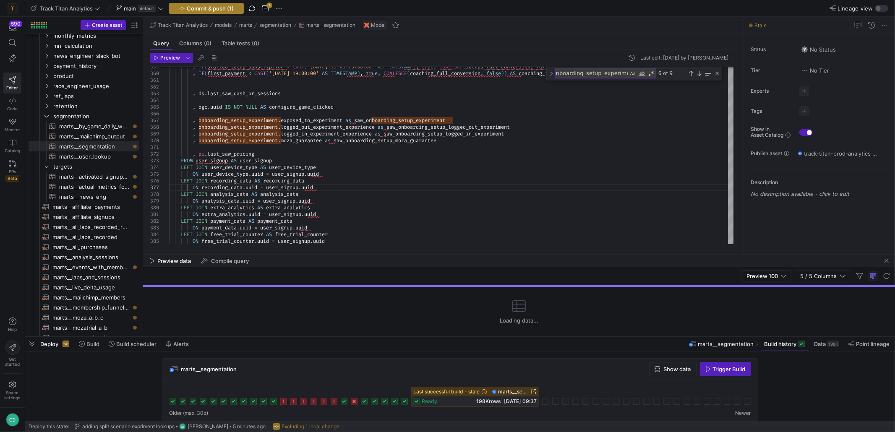
click at [223, 9] on span "Commit & push (1)" at bounding box center [210, 8] width 47 height 7
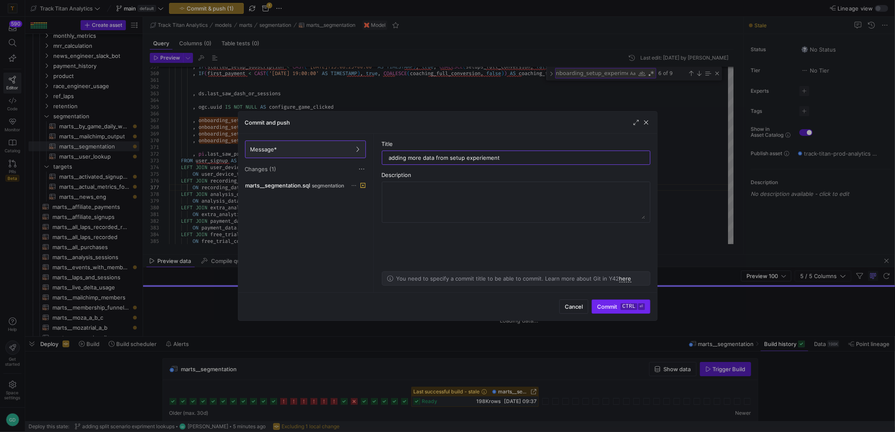
type input "adding more data from setup experiement"
click at [615, 313] on span "submit" at bounding box center [620, 306] width 57 height 13
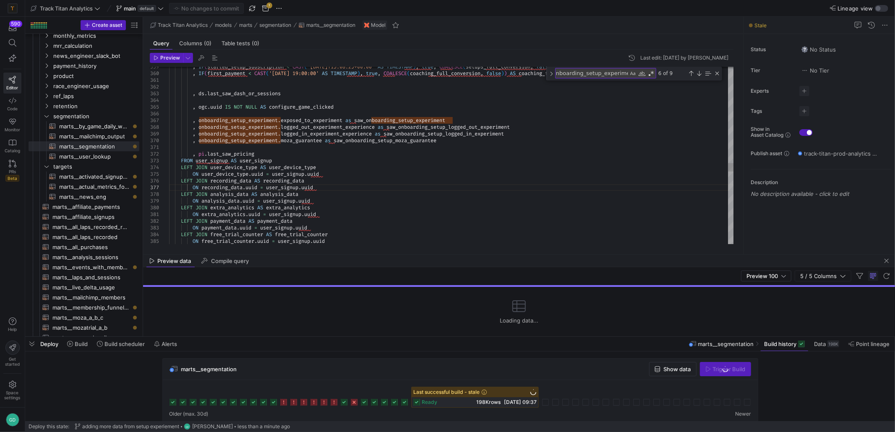
scroll to position [6, 150]
drag, startPoint x: 733, startPoint y: 380, endPoint x: 730, endPoint y: 376, distance: 5.3
click at [733, 380] on div "marts__segmentation Show data Trigger Build" at bounding box center [460, 397] width 596 height 78
click at [725, 371] on span "Trigger Build" at bounding box center [729, 369] width 33 height 7
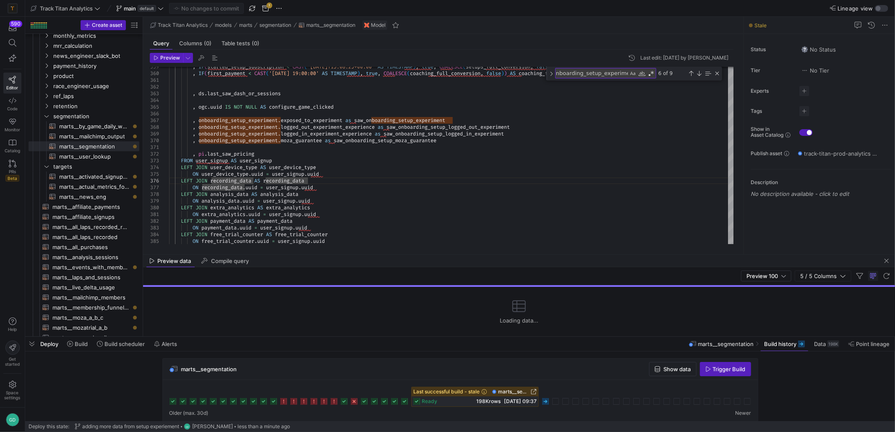
click at [547, 400] on icon at bounding box center [545, 401] width 7 height 7
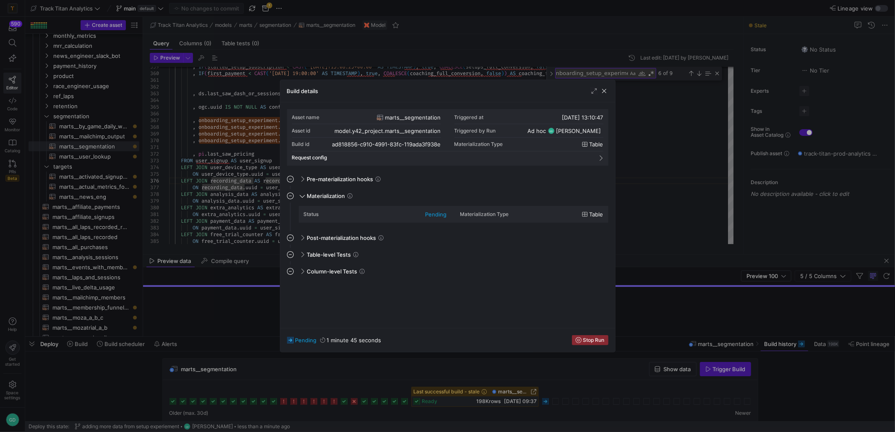
click at [401, 285] on mat-expansion-panel "Column-level Tests This job has no column tests" at bounding box center [447, 293] width 321 height 57
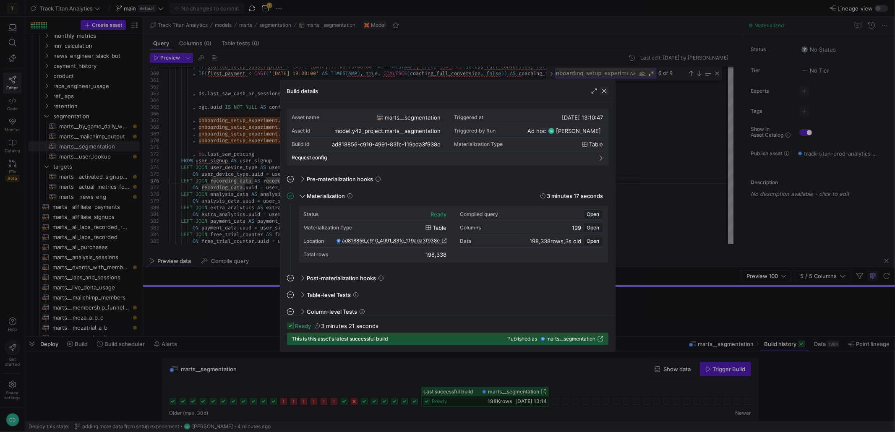
click at [600, 91] on span "button" at bounding box center [604, 91] width 8 height 8
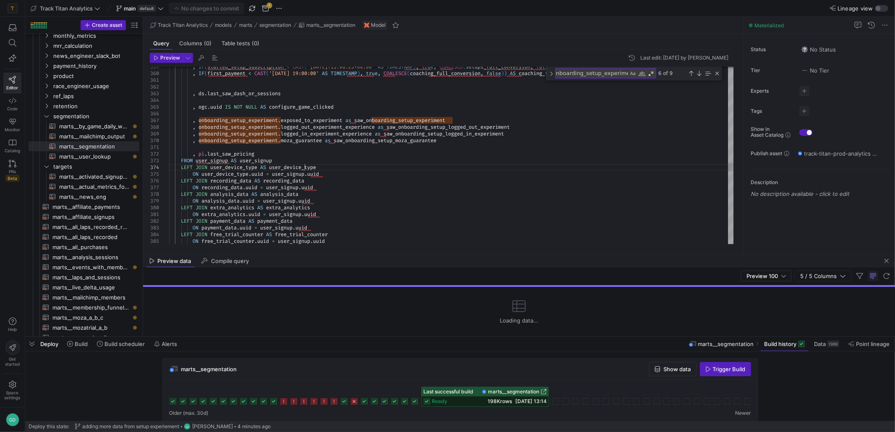
scroll to position [6, 138]
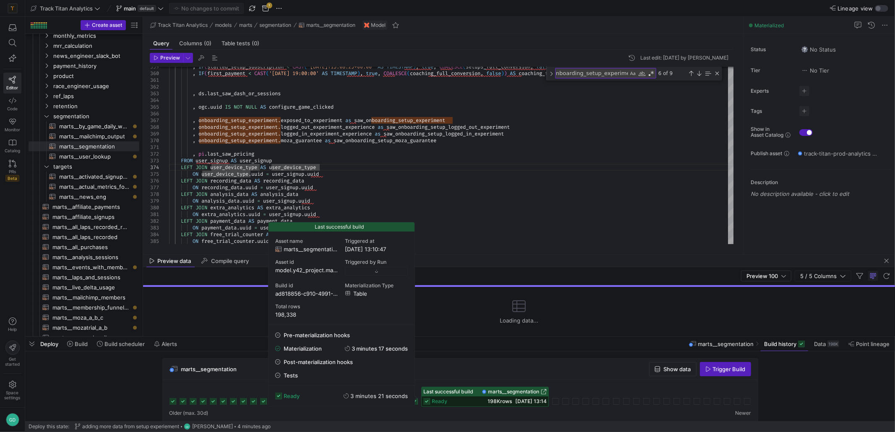
click at [503, 401] on span "198K rows" at bounding box center [499, 401] width 24 height 6
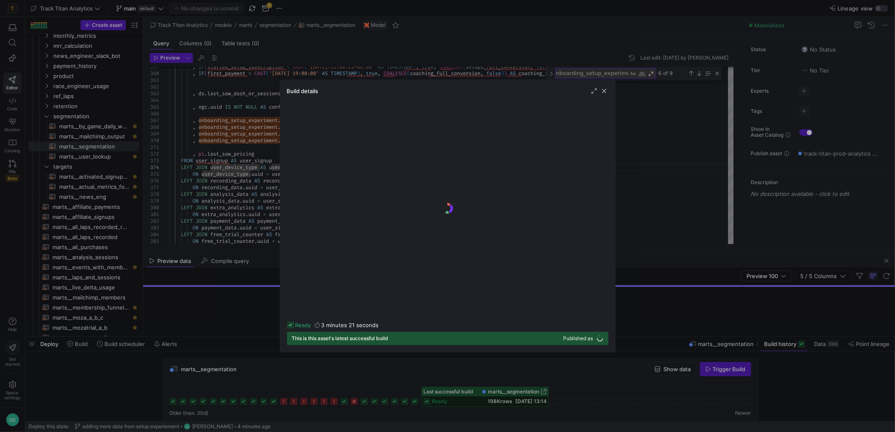
scroll to position [23, 136]
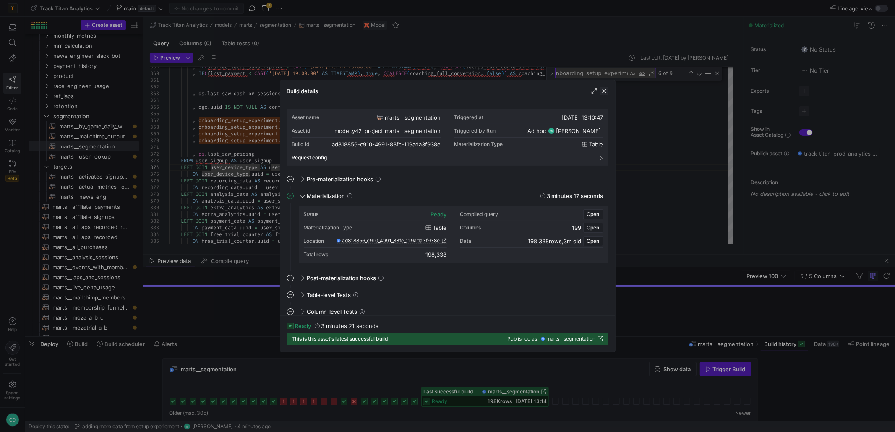
click at [602, 92] on span "button" at bounding box center [604, 91] width 8 height 8
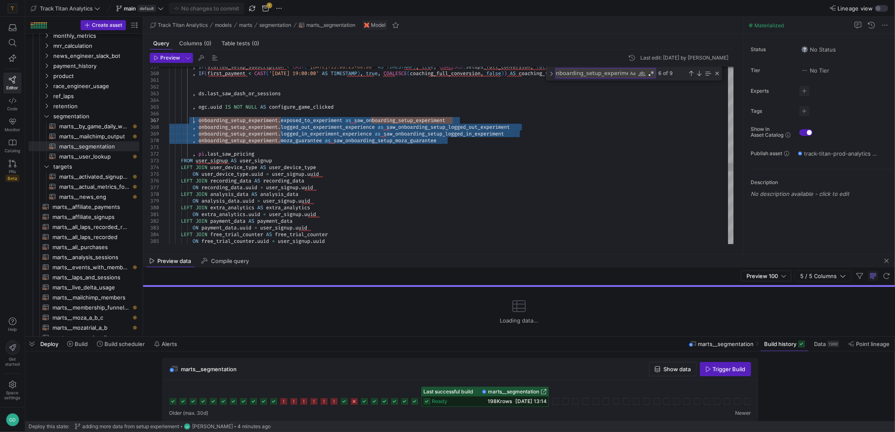
drag, startPoint x: 455, startPoint y: 144, endPoint x: 215, endPoint y: 135, distance: 240.1
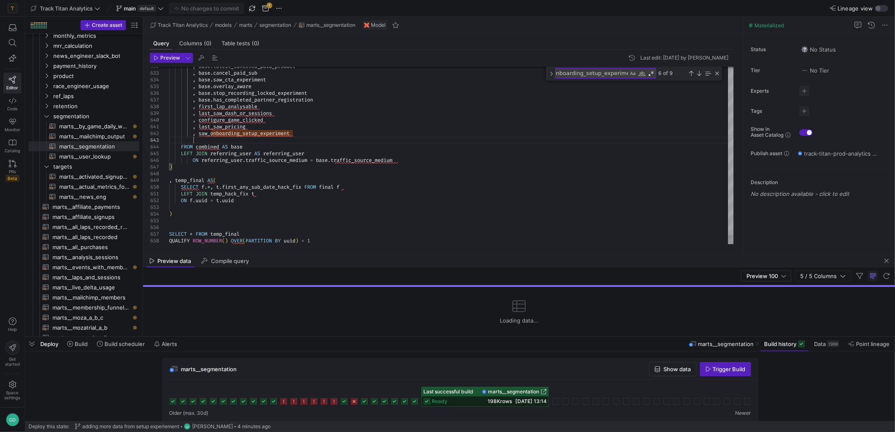
scroll to position [20, 23]
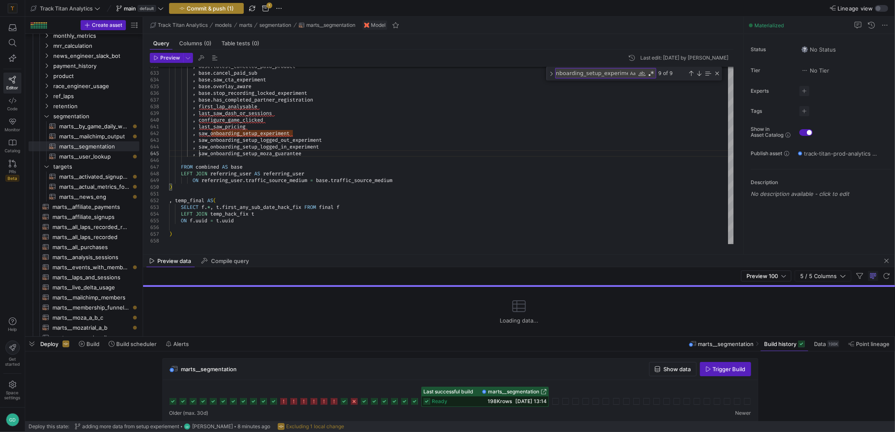
type textarea ", last_saw_pricing , saw_onboarding_setup_experiment , saw_onboarding_setup_log…"
click at [204, 11] on span "Commit & push (1)" at bounding box center [210, 8] width 47 height 7
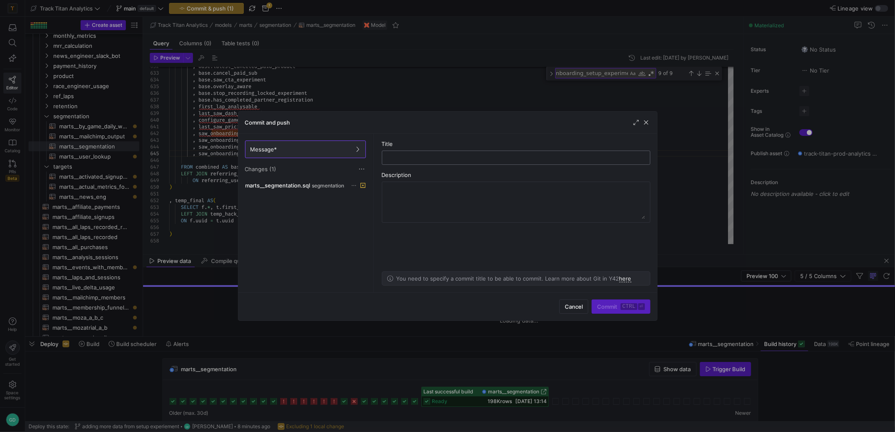
click at [425, 151] on div at bounding box center [516, 157] width 254 height 13
type input "adding to final combined"
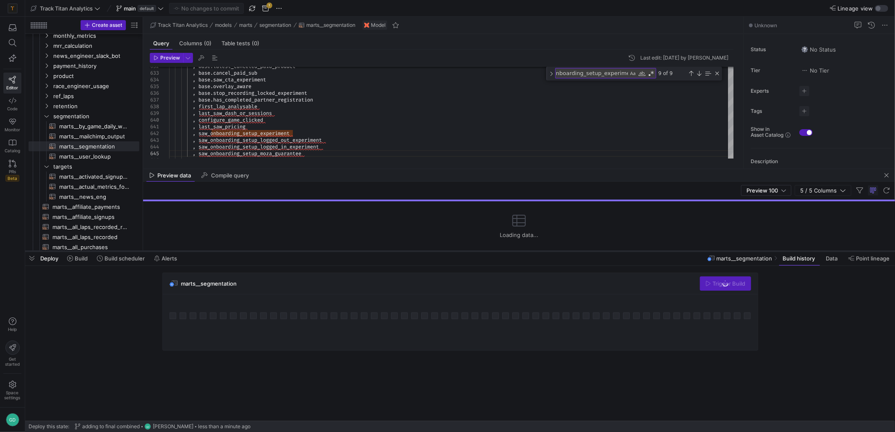
drag, startPoint x: 561, startPoint y: 337, endPoint x: 554, endPoint y: 244, distance: 93.0
click at [554, 250] on div at bounding box center [460, 251] width 870 height 3
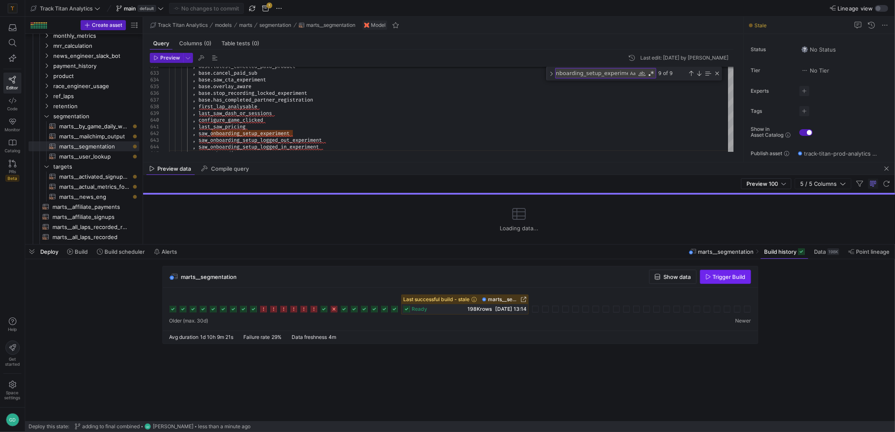
click at [711, 279] on span "Trigger Build" at bounding box center [725, 277] width 40 height 7
click at [534, 314] on div at bounding box center [459, 305] width 581 height 20
click at [534, 309] on rect at bounding box center [535, 309] width 7 height 7
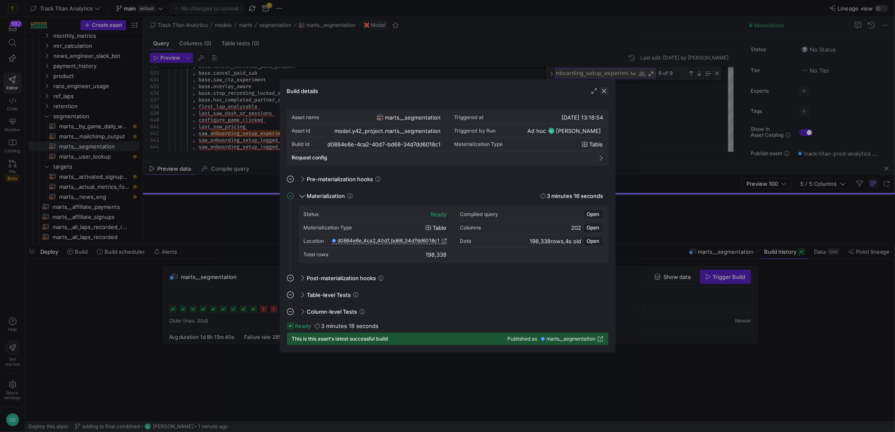
click at [608, 91] on span "button" at bounding box center [604, 91] width 8 height 8
